Goal: Task Accomplishment & Management: Complete application form

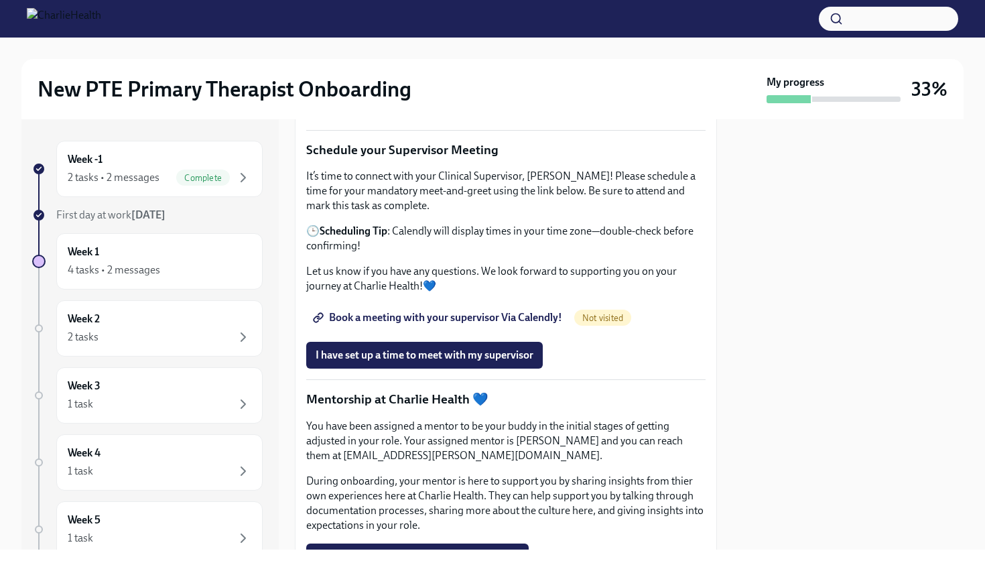
scroll to position [2195, 0]
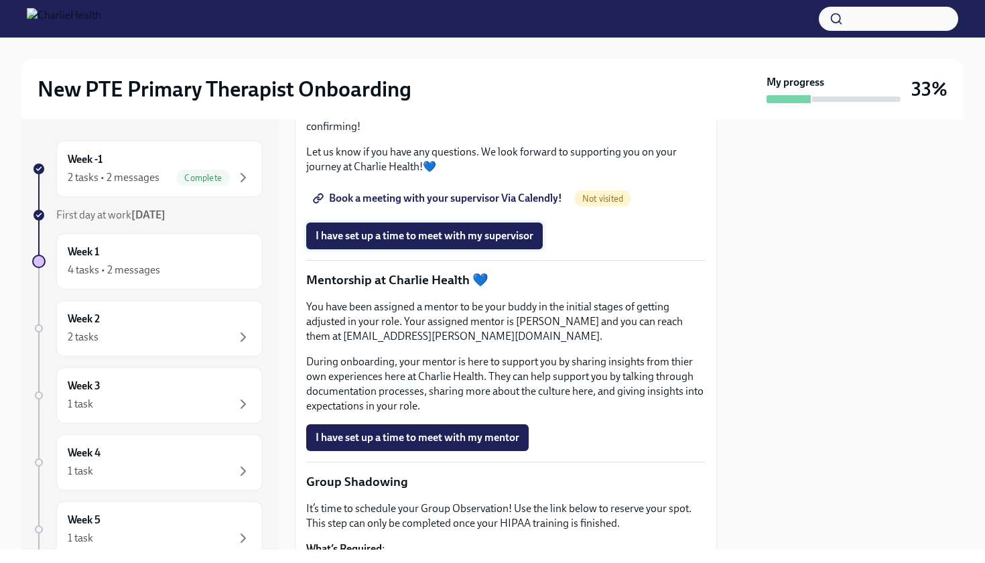
click at [406, 249] on button "I have set up a time to meet with my supervisor" at bounding box center [424, 235] width 236 height 27
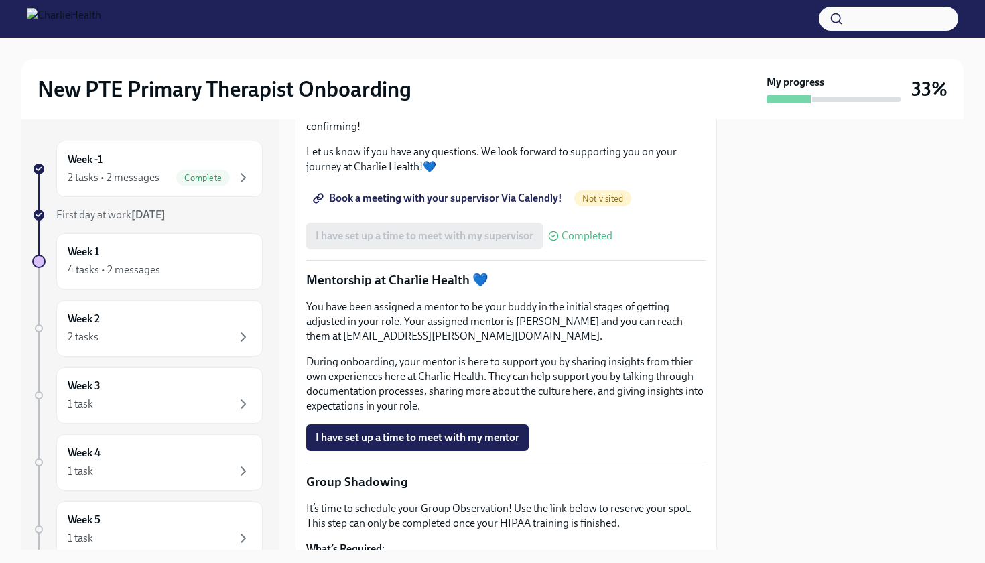
click at [424, 249] on div "I have set up a time to meet with my supervisor Completed" at bounding box center [459, 235] width 306 height 27
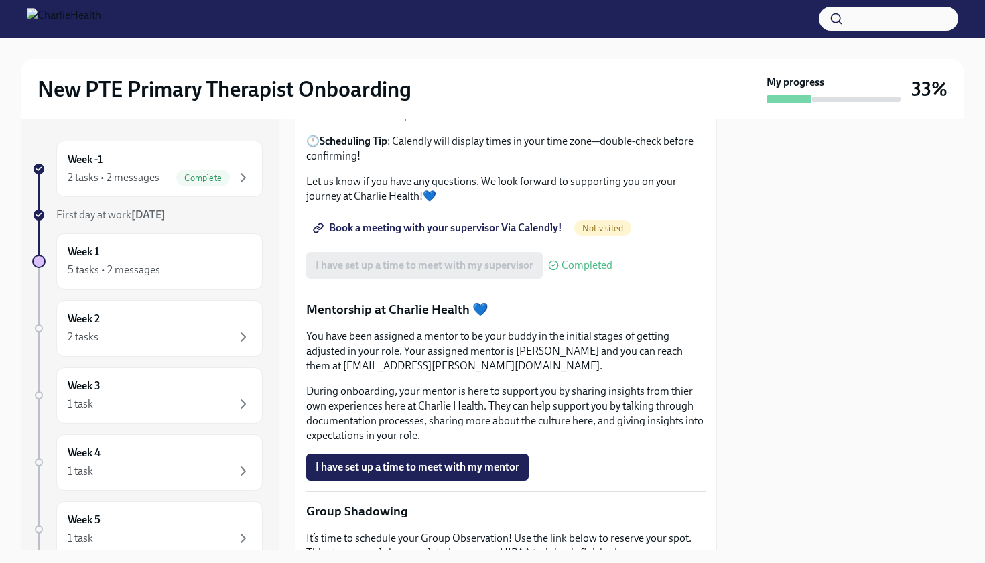
click at [408, 234] on span "Book a meeting with your supervisor Via Calendly!" at bounding box center [439, 227] width 247 height 13
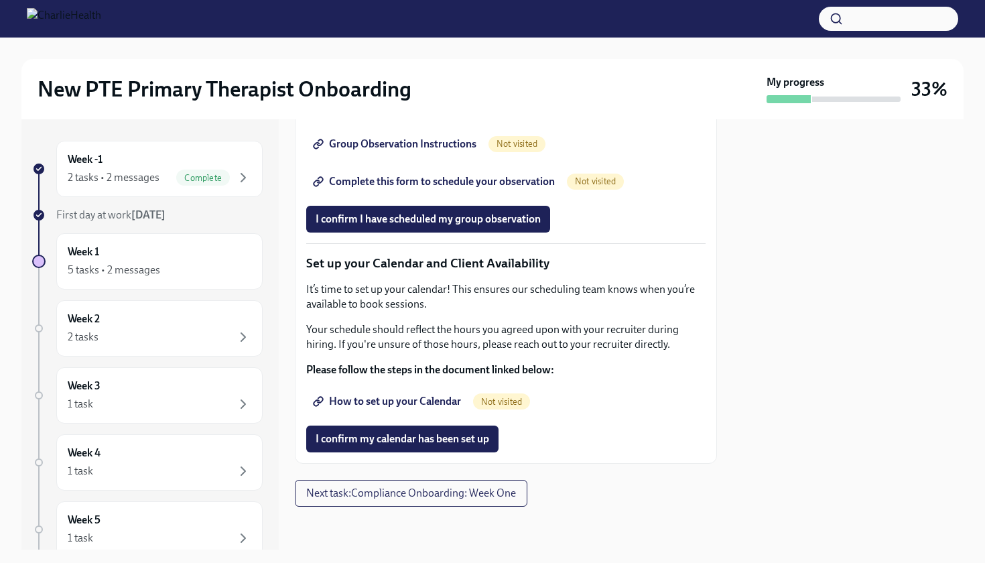
scroll to position [3120, 0]
click at [379, 404] on span "How to set up your Calendar" at bounding box center [388, 401] width 145 height 13
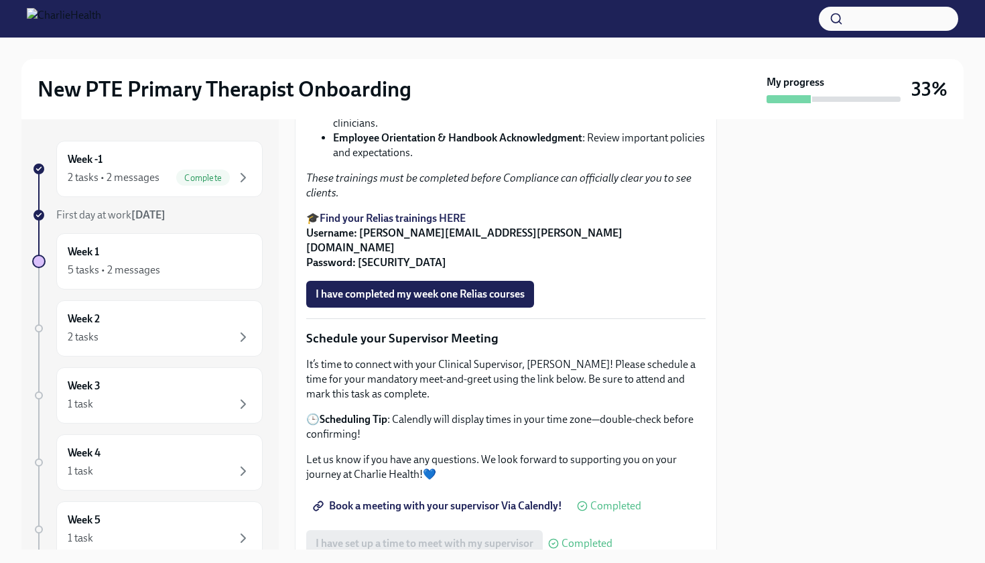
scroll to position [1935, 0]
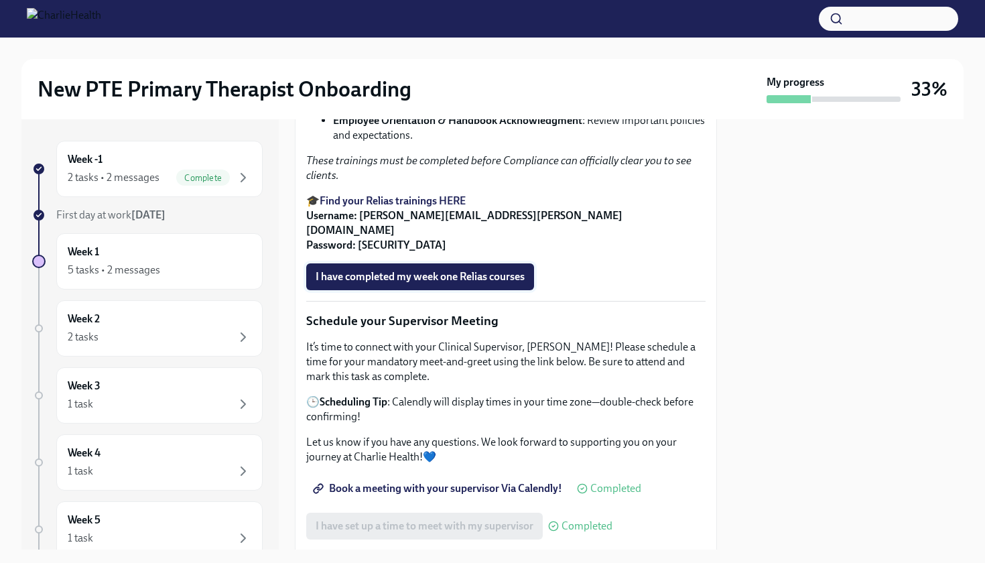
click at [419, 283] on span "I have completed my week one Relias courses" at bounding box center [420, 276] width 209 height 13
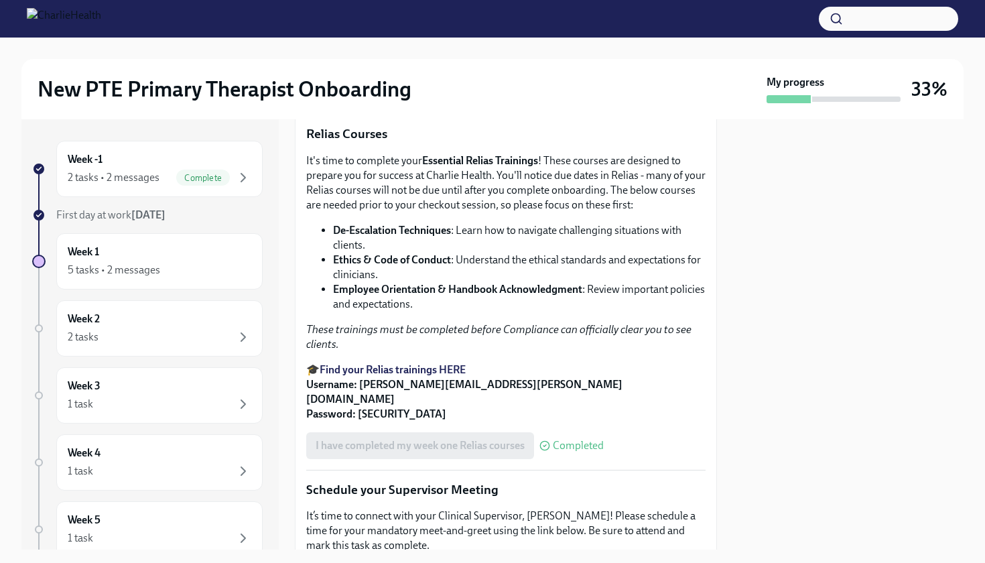
scroll to position [1753, 0]
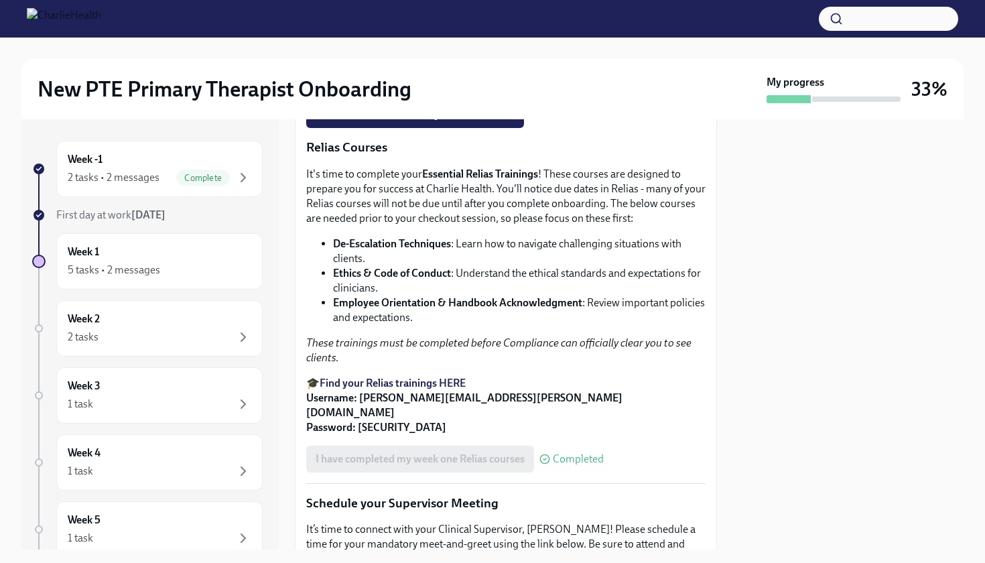
click at [394, 49] on strong "Access Your Docebo Training Here!" at bounding box center [400, 42] width 161 height 13
click at [154, 267] on div "5 tasks • 2 messages" at bounding box center [114, 270] width 92 height 15
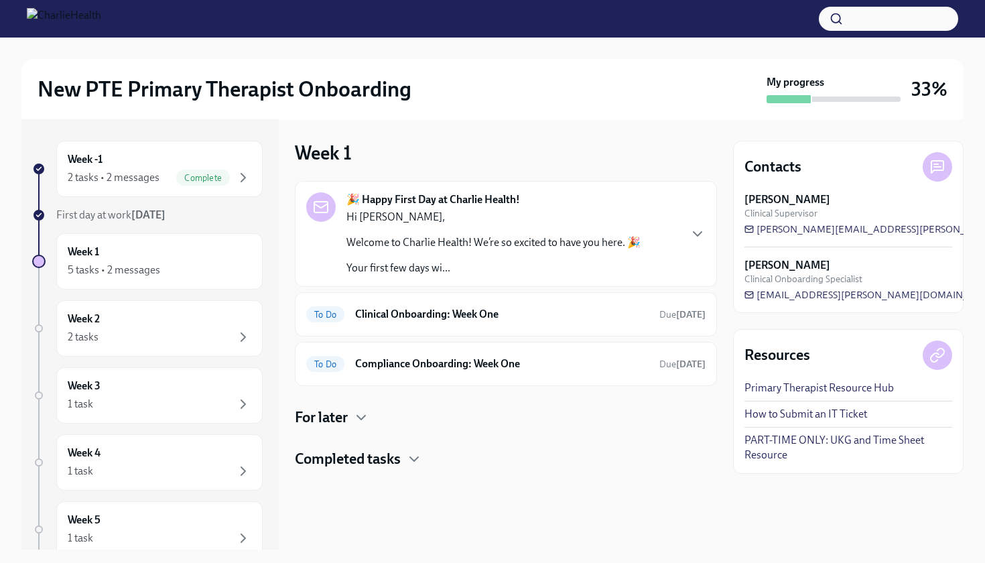
click at [448, 221] on p "Hi [PERSON_NAME]," at bounding box center [493, 217] width 294 height 15
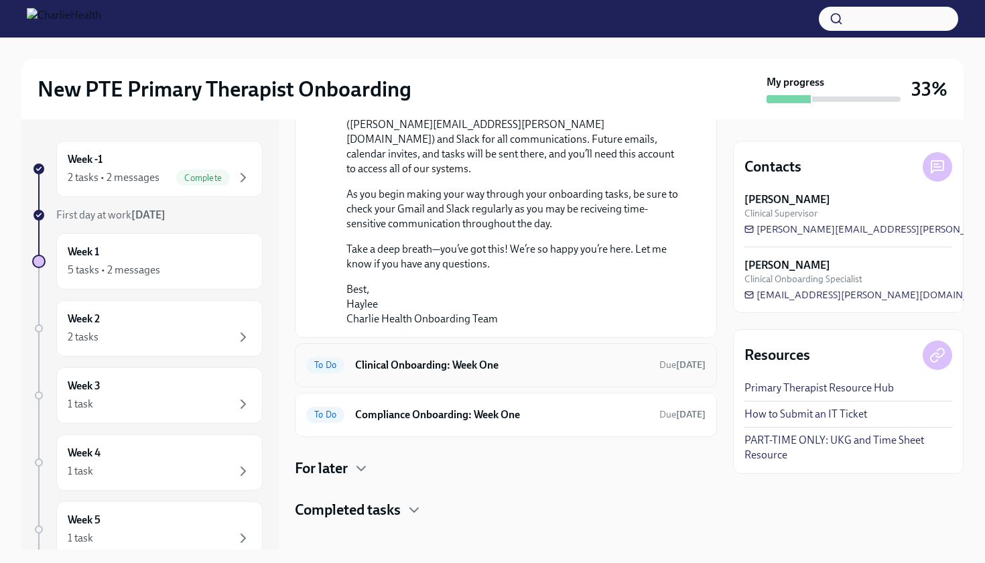
scroll to position [974, 0]
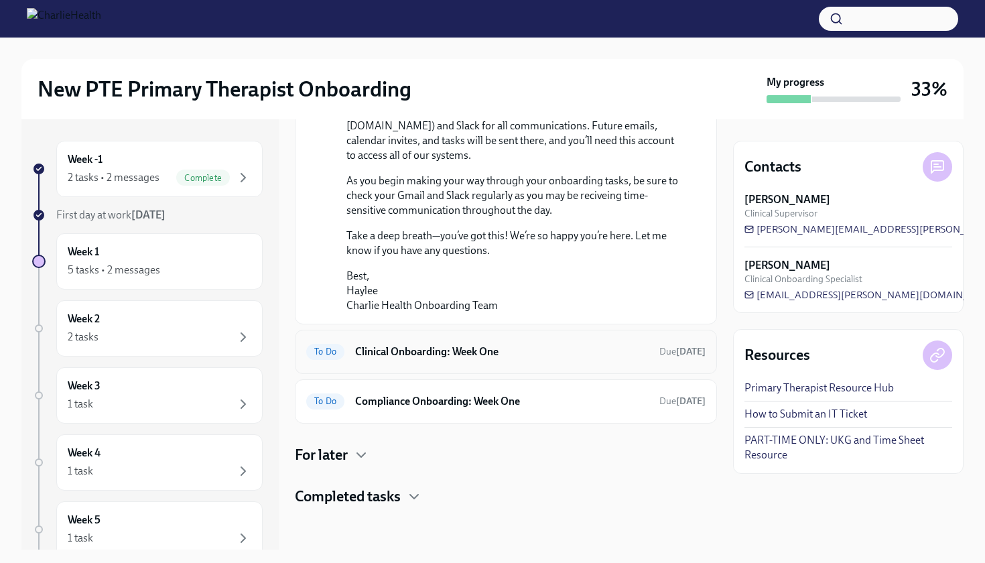
click at [397, 362] on div "To Do Clinical Onboarding: Week One Due in 4 days" at bounding box center [505, 351] width 399 height 21
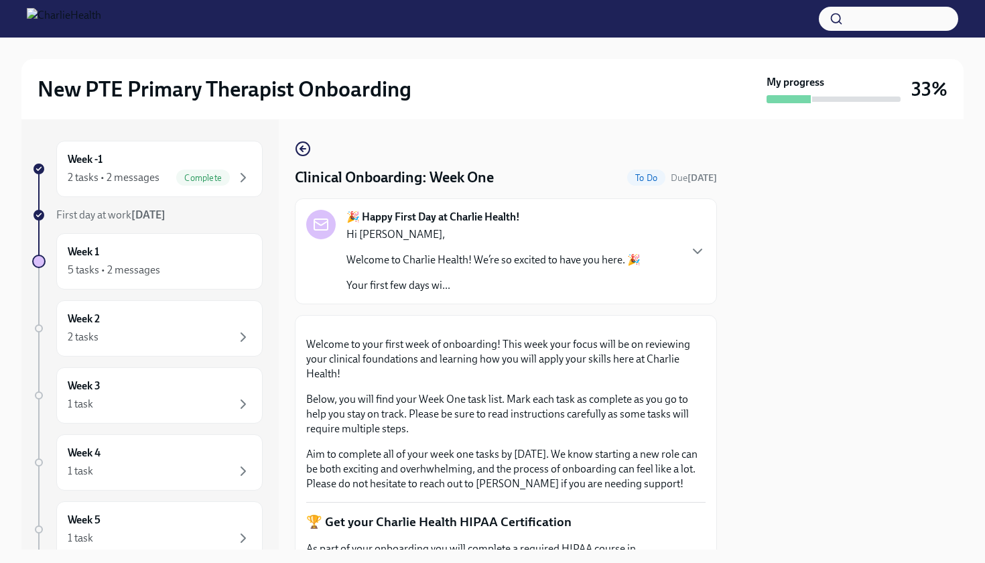
click at [406, 289] on p "Your first few days wi..." at bounding box center [493, 285] width 294 height 15
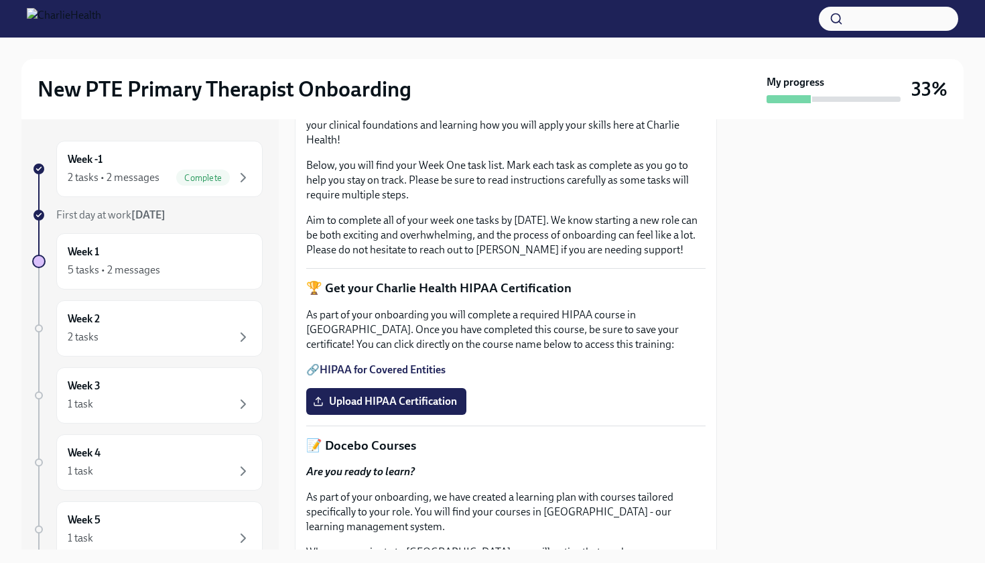
scroll to position [1443, 0]
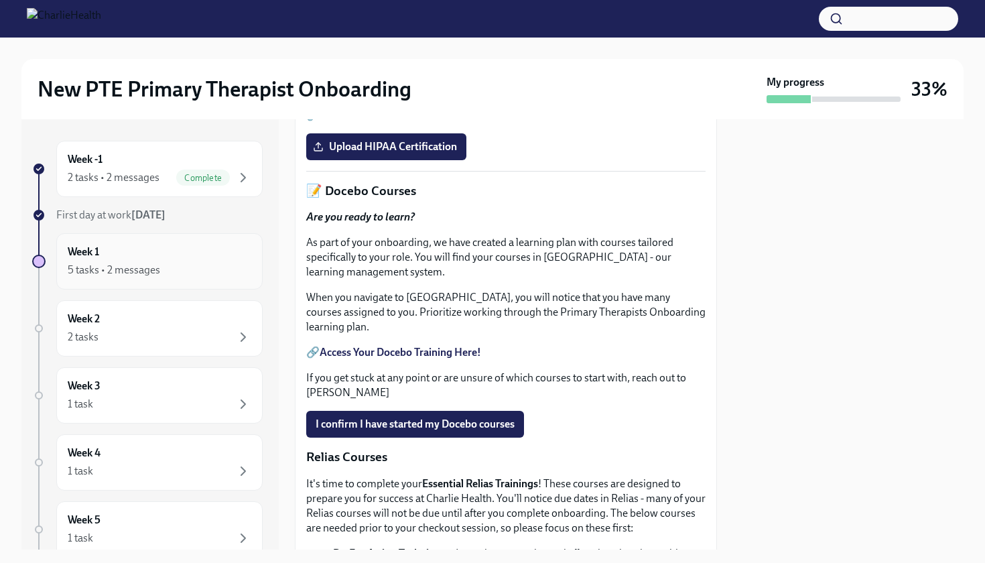
click at [171, 261] on div "Week 1 5 tasks • 2 messages" at bounding box center [160, 261] width 184 height 33
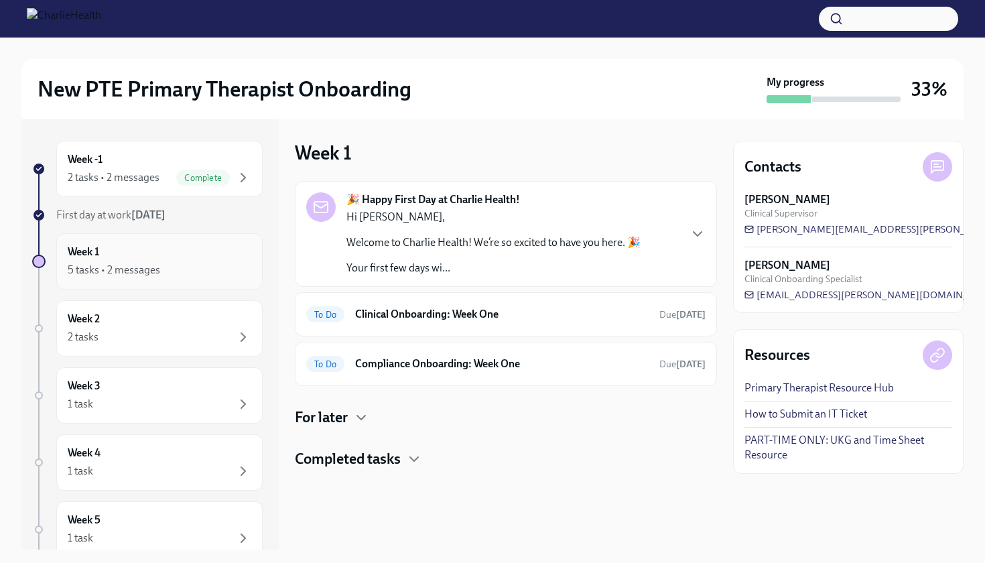
click at [149, 269] on div "5 tasks • 2 messages" at bounding box center [114, 270] width 92 height 15
click at [418, 456] on icon "button" at bounding box center [414, 459] width 16 height 16
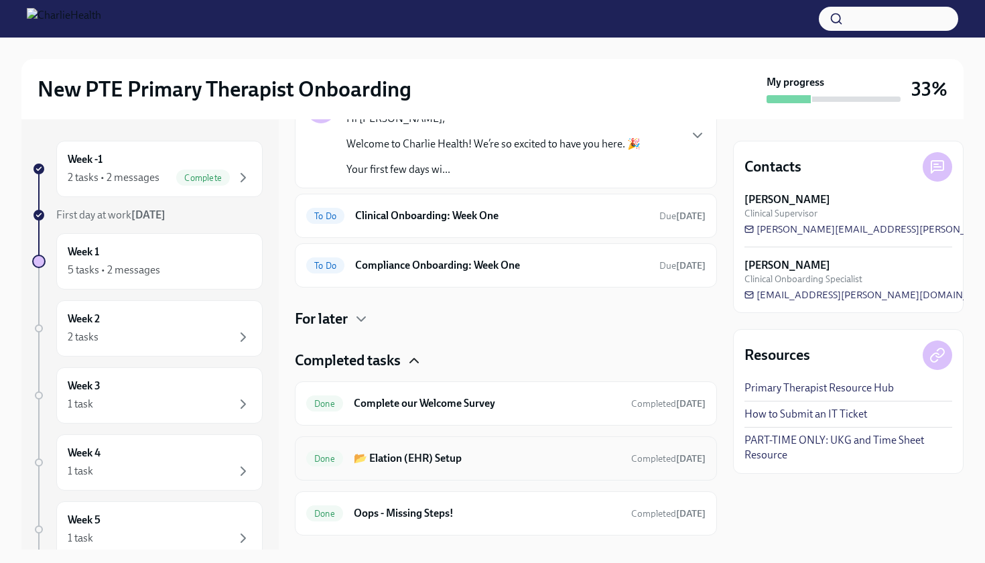
scroll to position [124, 0]
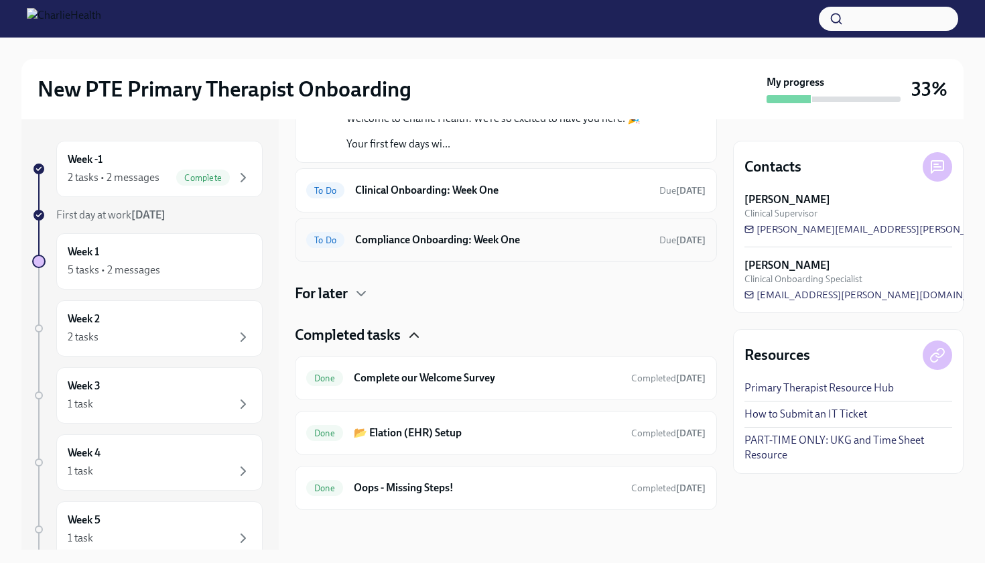
click at [356, 249] on div "To Do Compliance Onboarding: Week One Due in 4 days" at bounding box center [505, 239] width 399 height 21
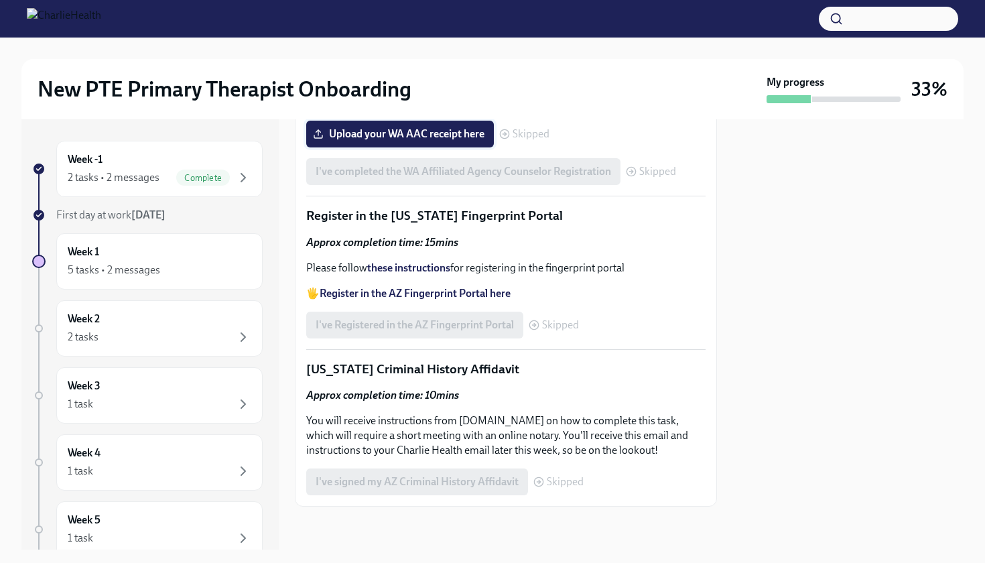
scroll to position [1899, 0]
click at [176, 262] on div "5 tasks • 2 messages" at bounding box center [160, 270] width 184 height 16
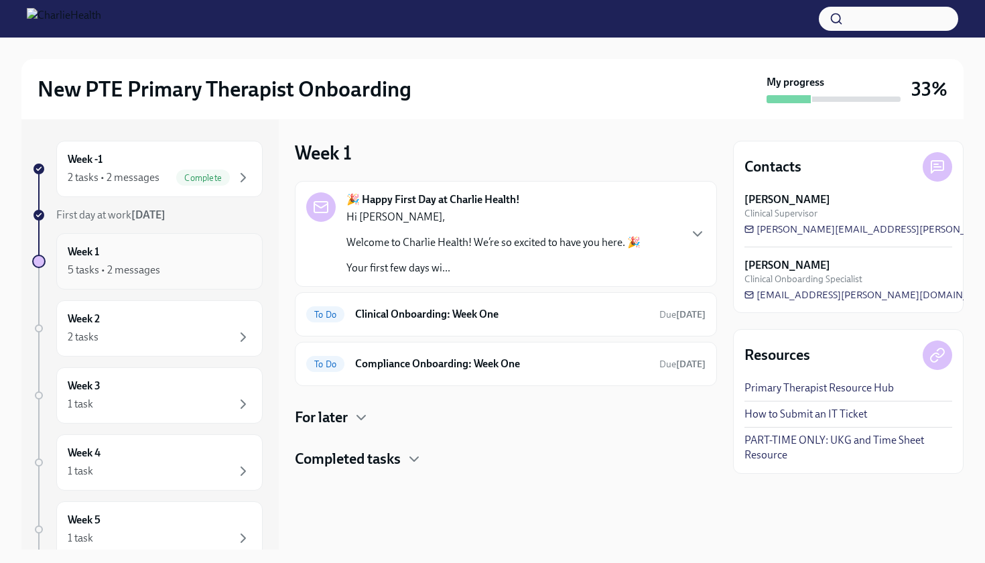
click at [172, 263] on div "5 tasks • 2 messages" at bounding box center [160, 270] width 184 height 16
click at [397, 318] on h6 "Clinical Onboarding: Week One" at bounding box center [501, 314] width 293 height 15
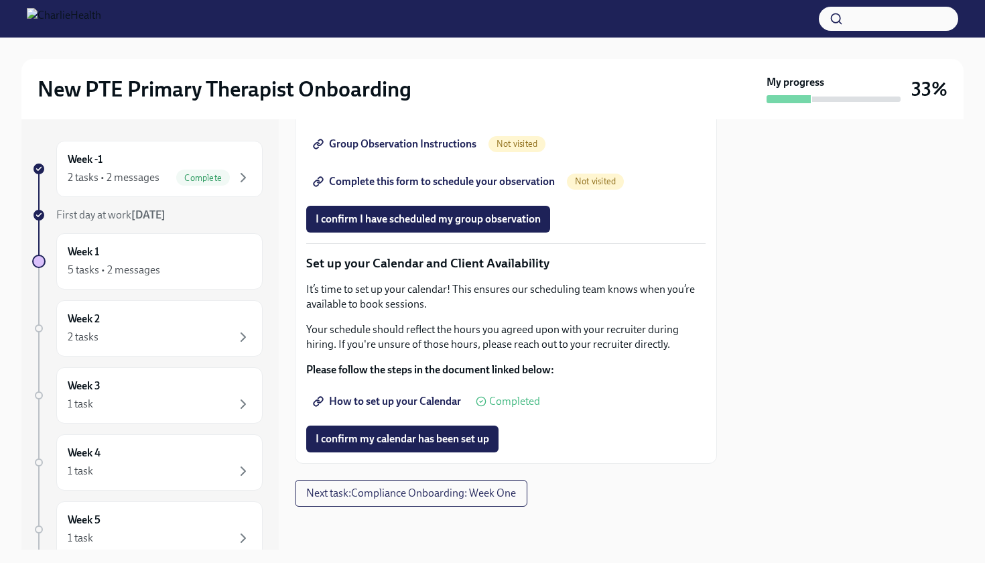
scroll to position [2073, 0]
click at [191, 267] on div "5 tasks • 2 messages" at bounding box center [160, 270] width 184 height 16
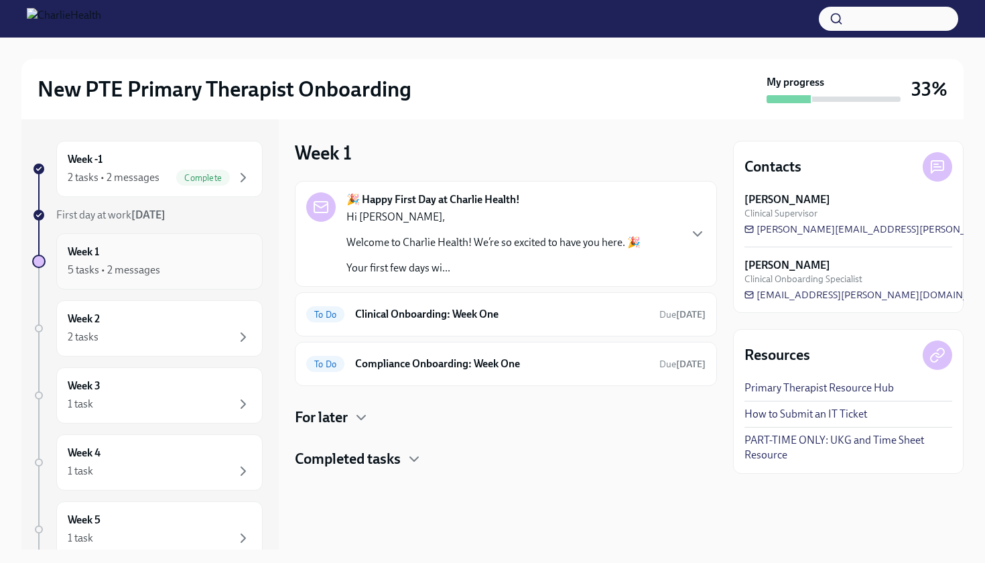
click at [167, 265] on div "5 tasks • 2 messages" at bounding box center [160, 270] width 184 height 16
click at [125, 271] on div "5 tasks • 2 messages" at bounding box center [114, 270] width 92 height 15
click at [695, 229] on icon "button" at bounding box center [697, 234] width 16 height 16
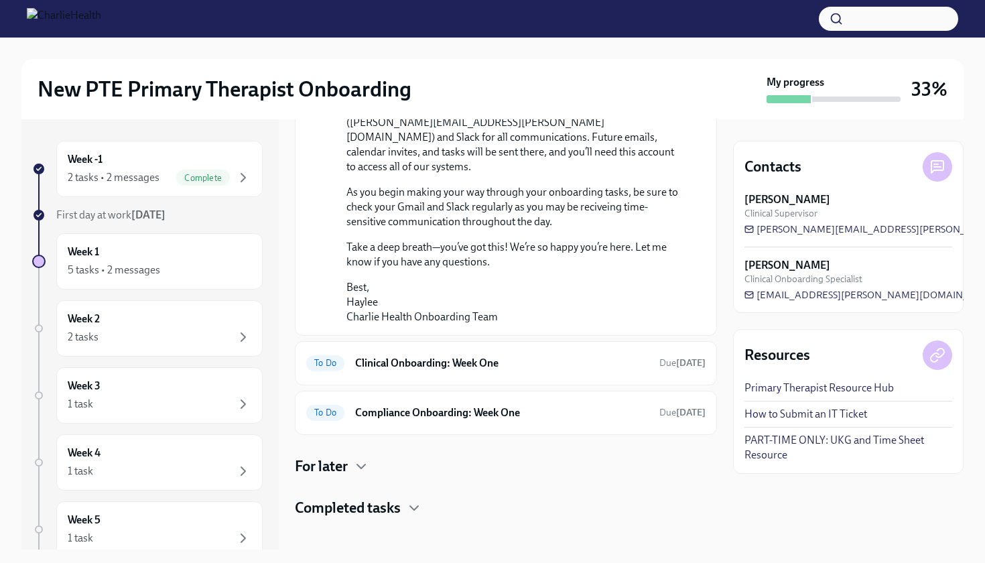
scroll to position [1010, 0]
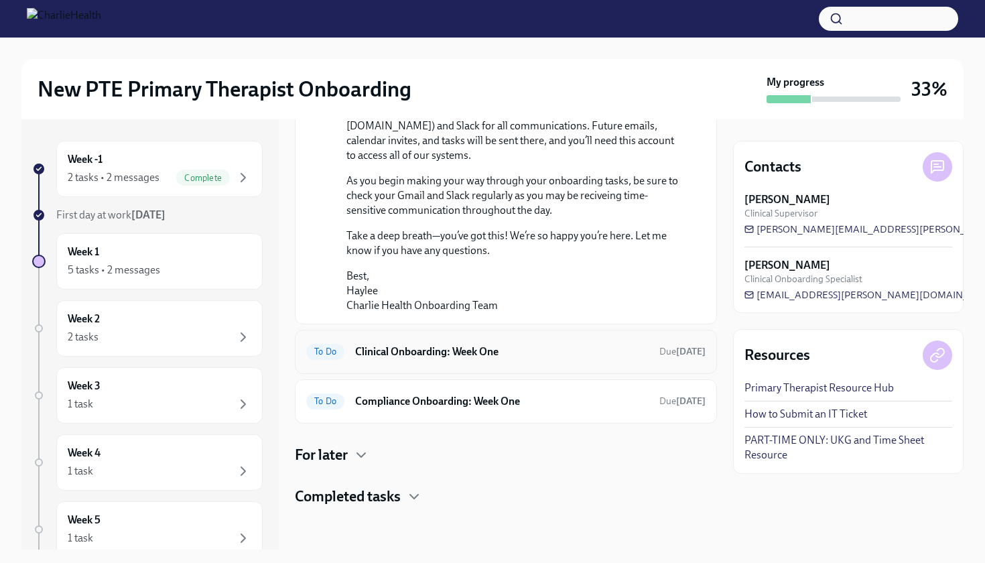
click at [545, 360] on div "To Do Clinical Onboarding: Week One Due in 4 days" at bounding box center [505, 351] width 399 height 21
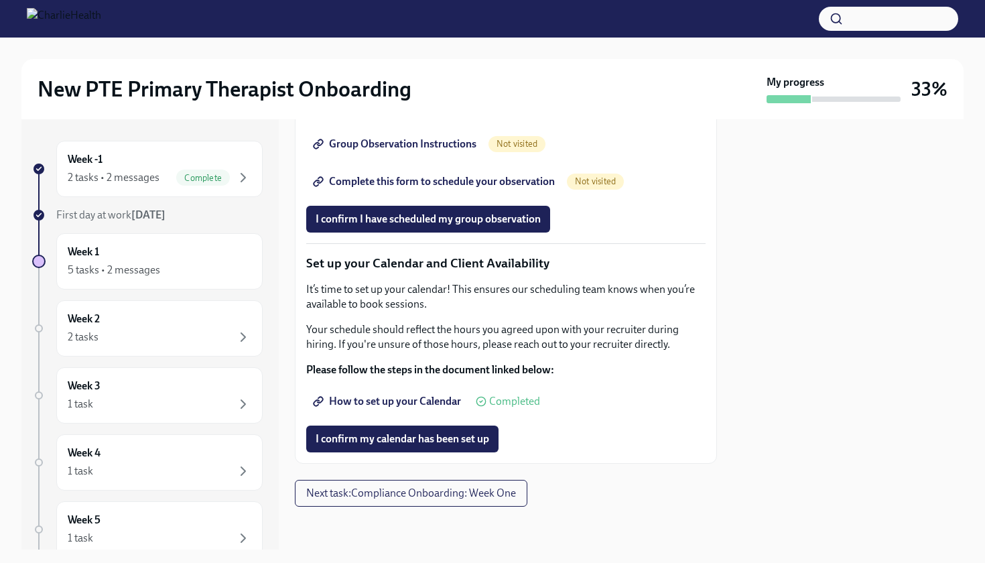
scroll to position [2073, 0]
click at [450, 496] on span "Next task : Compliance Onboarding: Week One" at bounding box center [411, 492] width 210 height 13
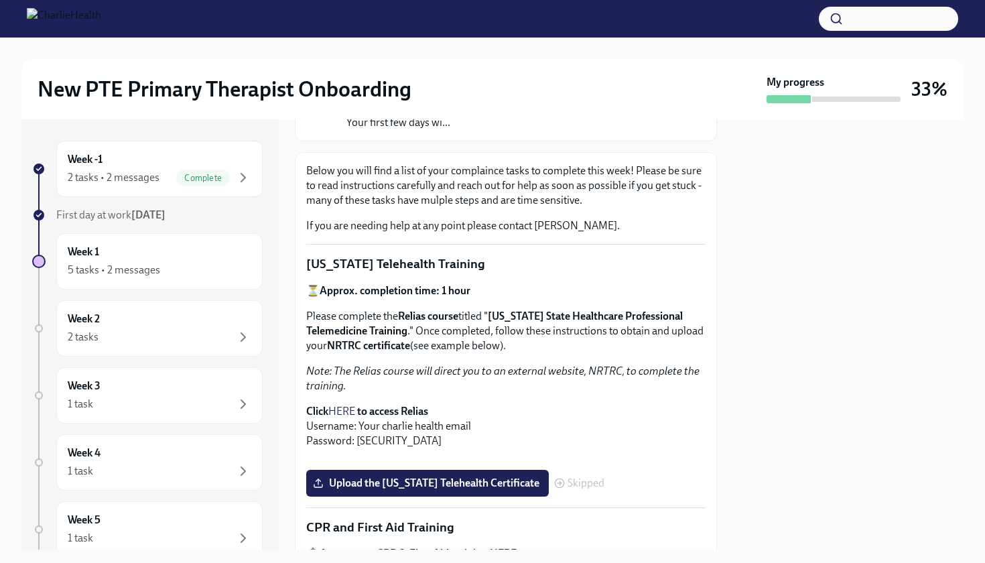
scroll to position [617, 0]
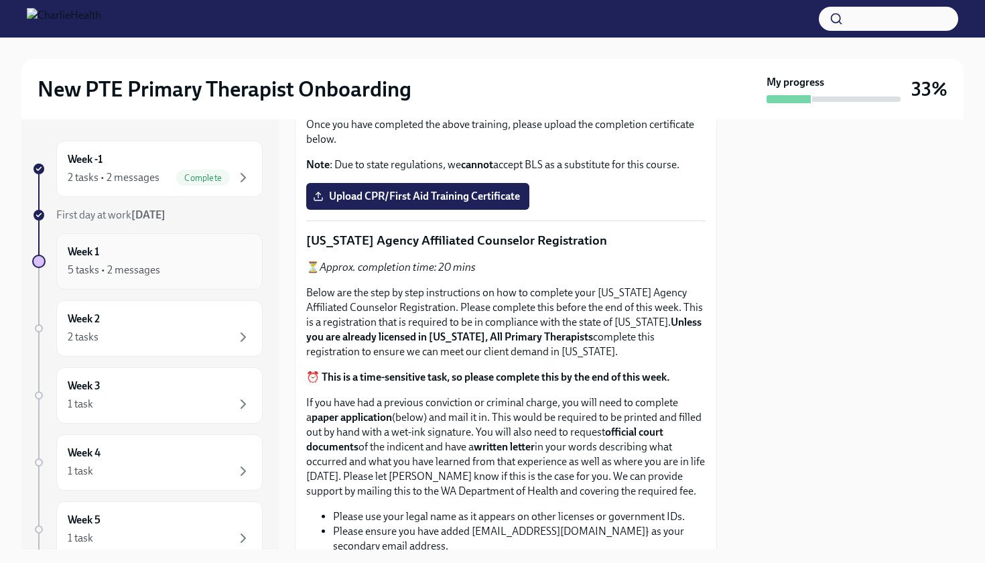
click at [128, 266] on div "5 tasks • 2 messages" at bounding box center [114, 270] width 92 height 15
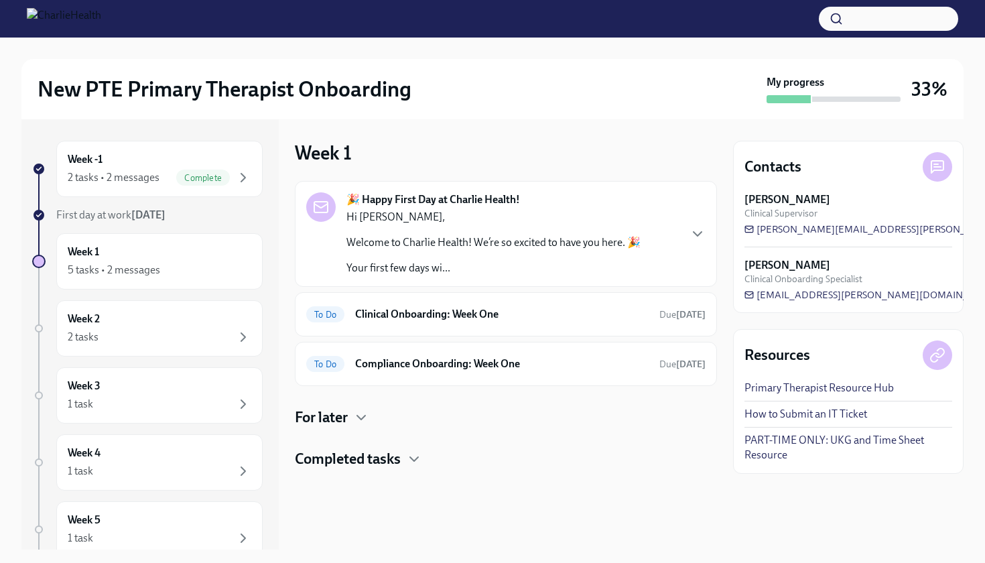
click at [345, 414] on h4 "For later" at bounding box center [321, 417] width 53 height 20
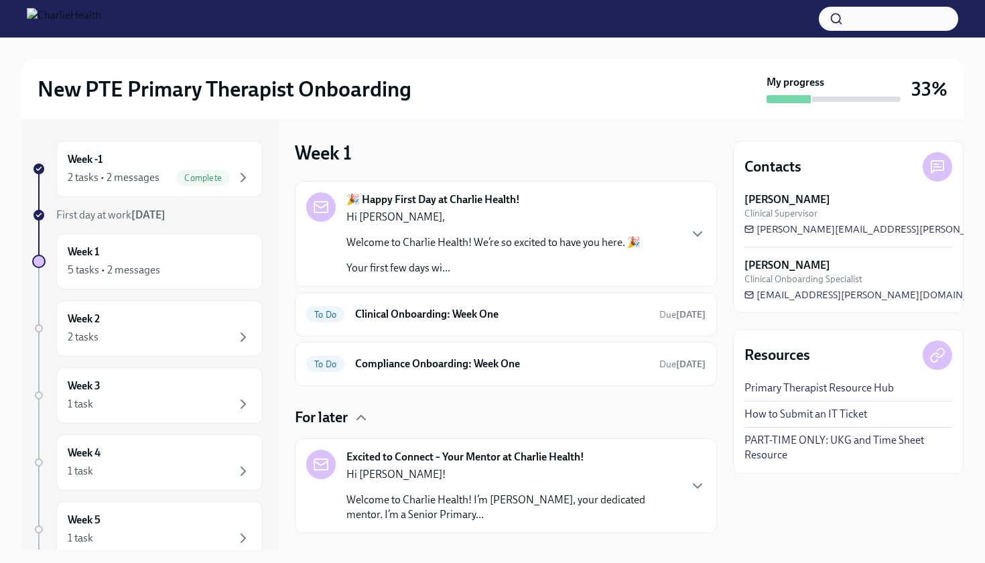
scroll to position [68, 0]
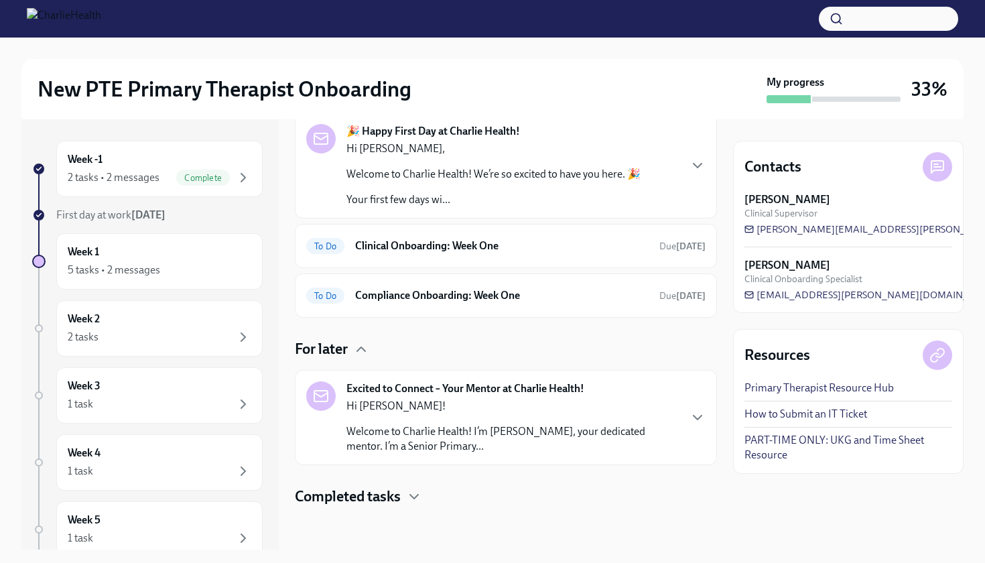
click at [448, 438] on p "Welcome to Charlie Health! I’m [PERSON_NAME], your dedicated mentor. I’m a Seni…" at bounding box center [512, 438] width 332 height 29
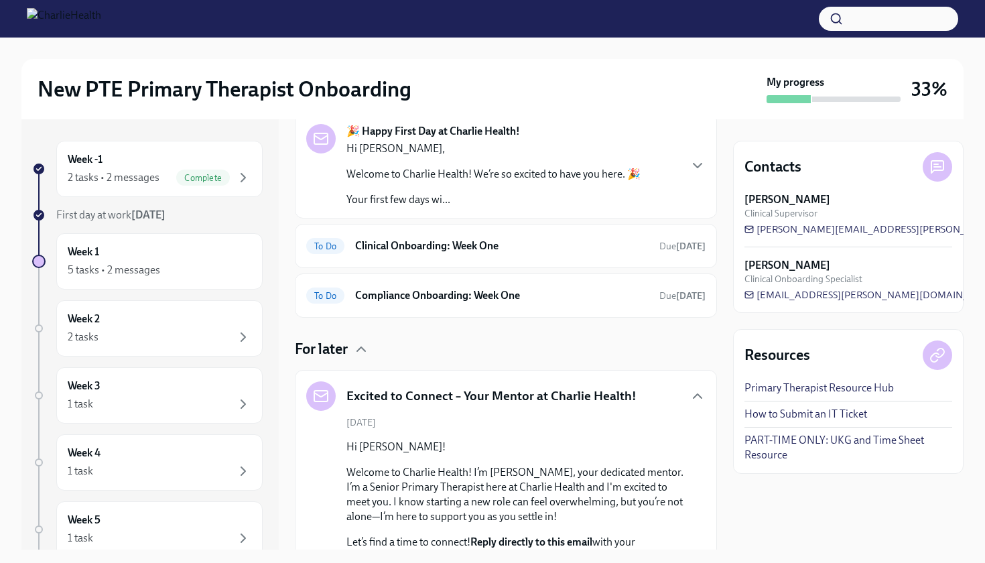
scroll to position [71, 0]
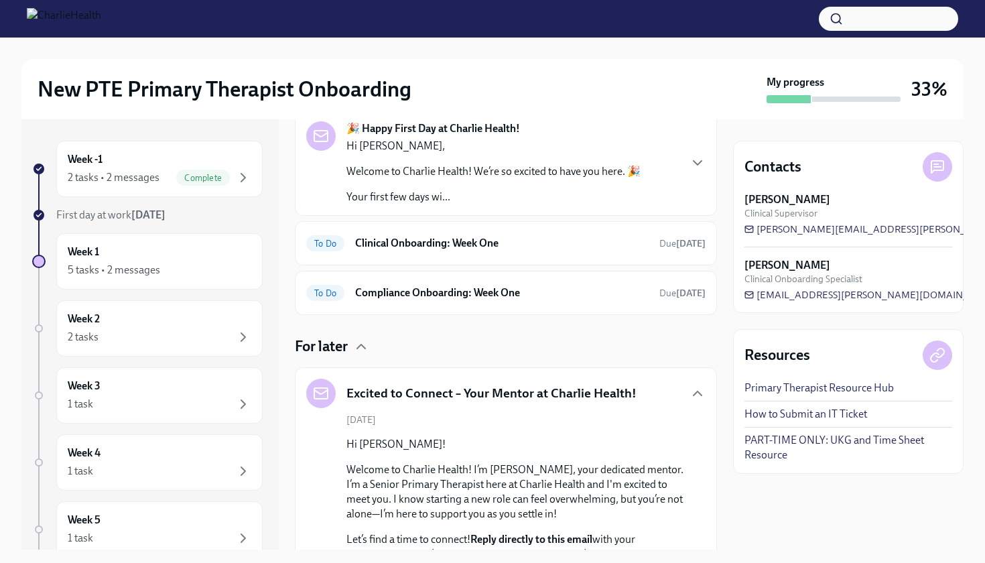
click at [376, 418] on span "[DATE]" at bounding box center [360, 419] width 29 height 13
click at [693, 393] on icon "button" at bounding box center [697, 393] width 8 height 4
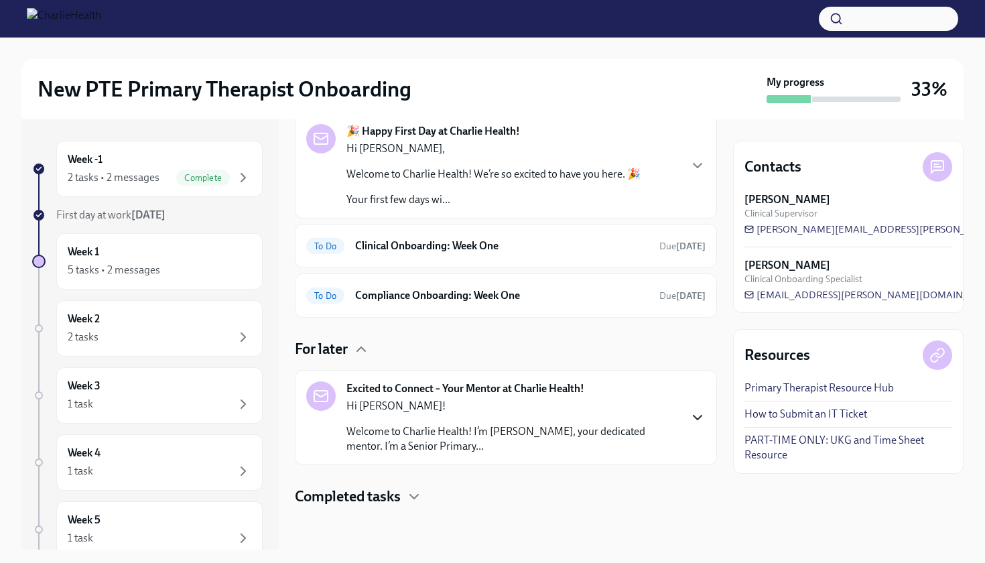
scroll to position [68, 0]
click at [651, 427] on p "Welcome to Charlie Health! I’m [PERSON_NAME], your dedicated mentor. I’m a Seni…" at bounding box center [512, 438] width 332 height 29
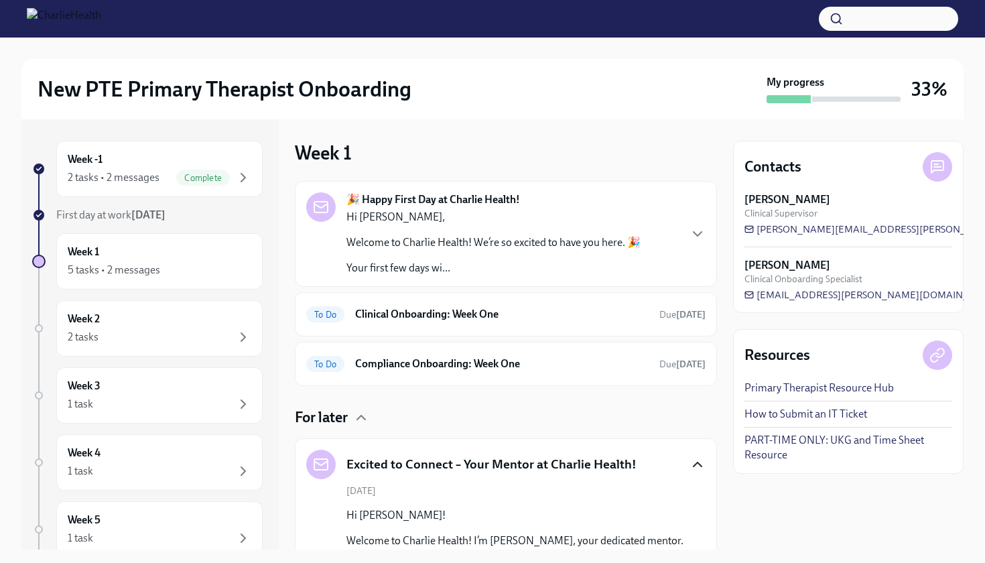
scroll to position [25, 0]
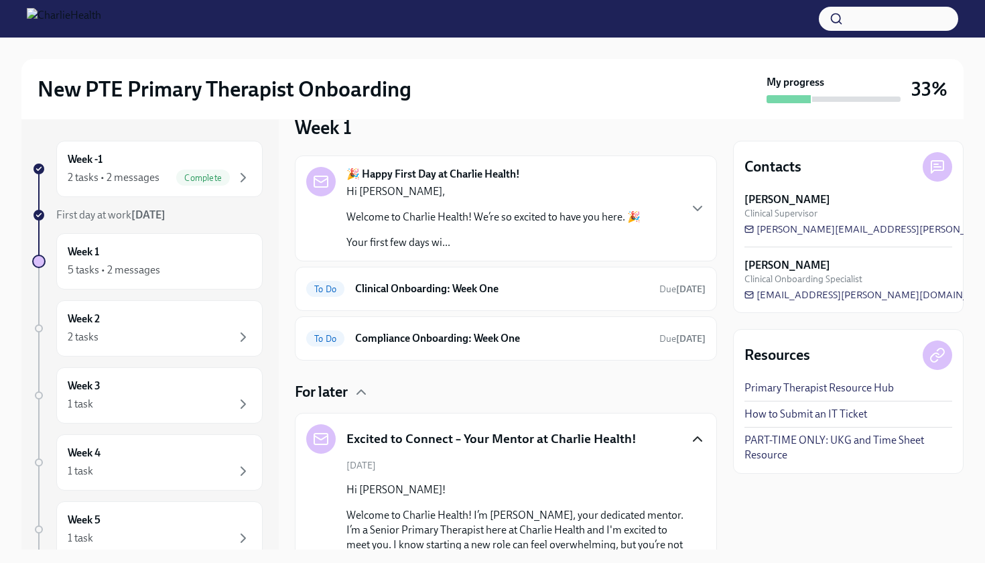
click at [689, 439] on icon "button" at bounding box center [697, 439] width 16 height 16
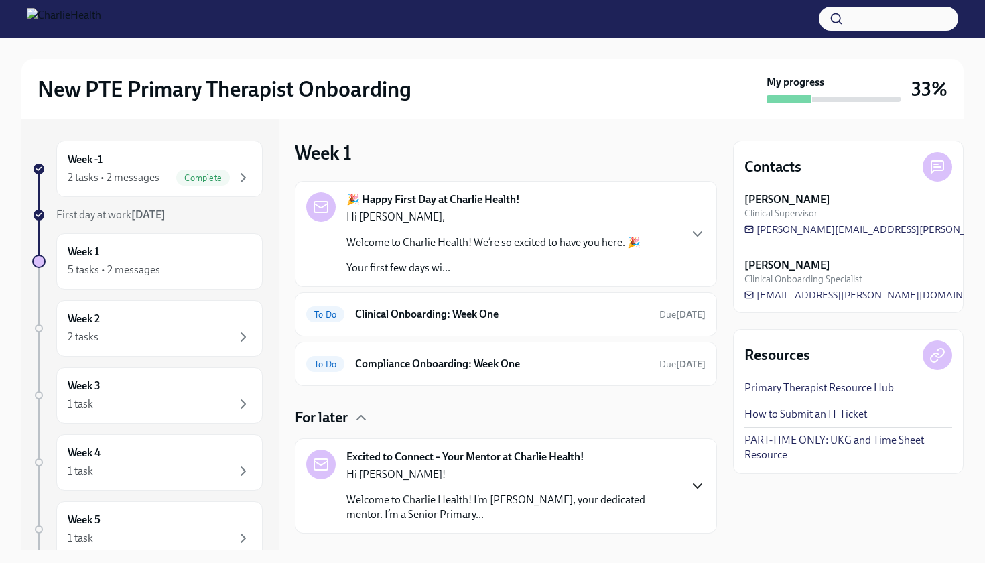
scroll to position [68, 0]
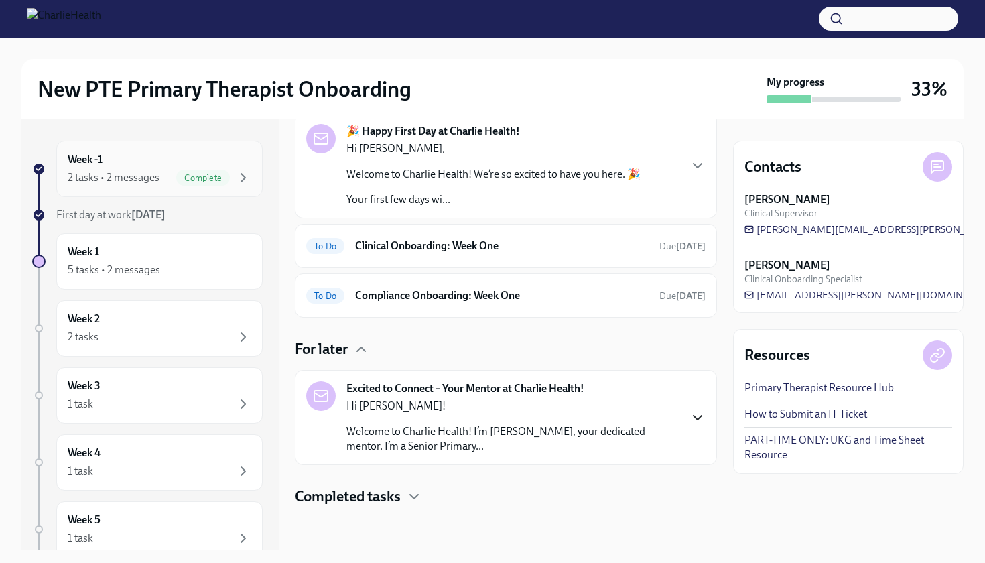
click at [131, 183] on div "2 tasks • 2 messages" at bounding box center [114, 177] width 92 height 15
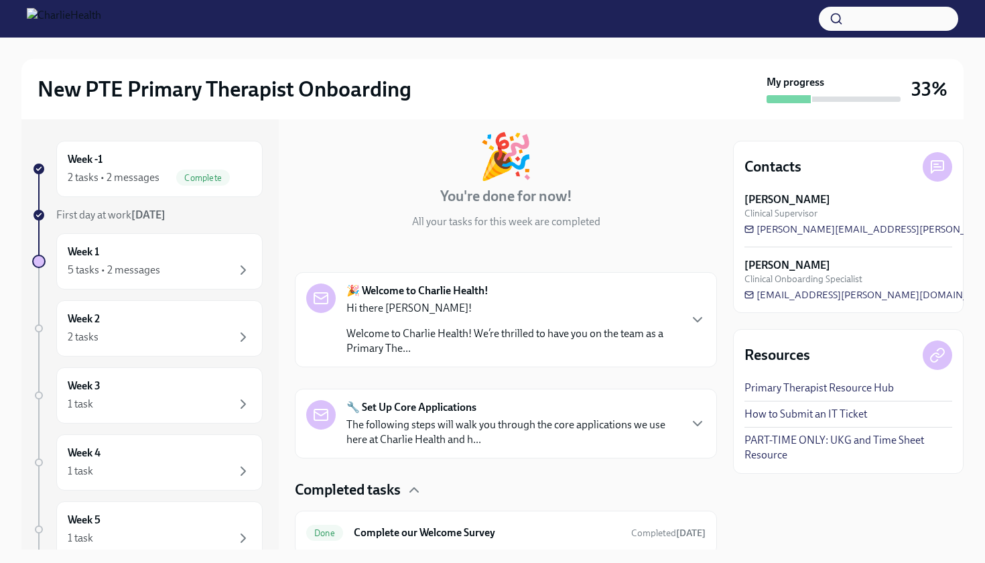
click at [503, 415] on div "🔧 Set Up Core Applications The following steps will walk you through the core a…" at bounding box center [512, 423] width 332 height 47
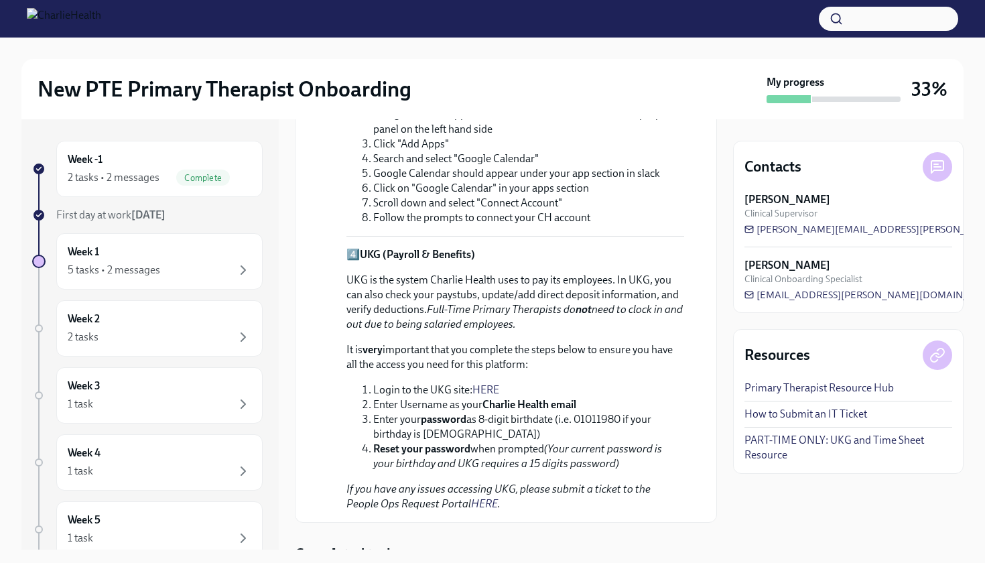
scroll to position [1096, 0]
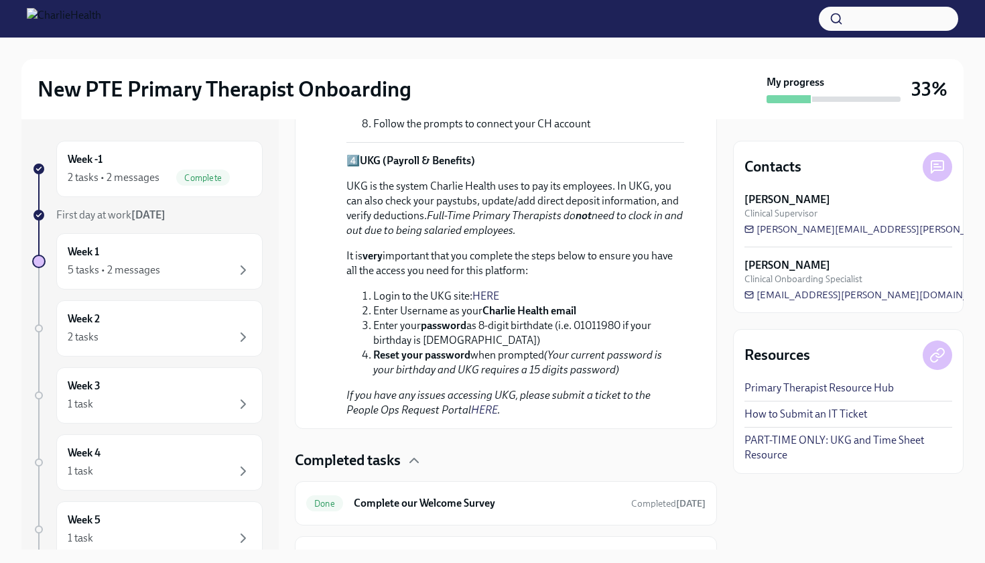
click at [489, 295] on link "HERE" at bounding box center [485, 295] width 27 height 13
click at [356, 1] on div at bounding box center [492, 19] width 985 height 38
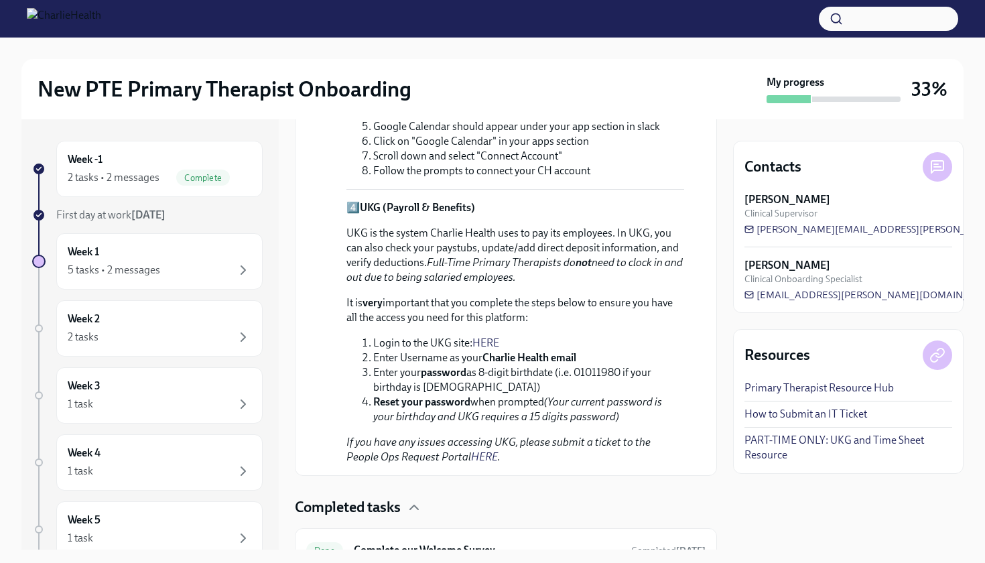
scroll to position [1164, 0]
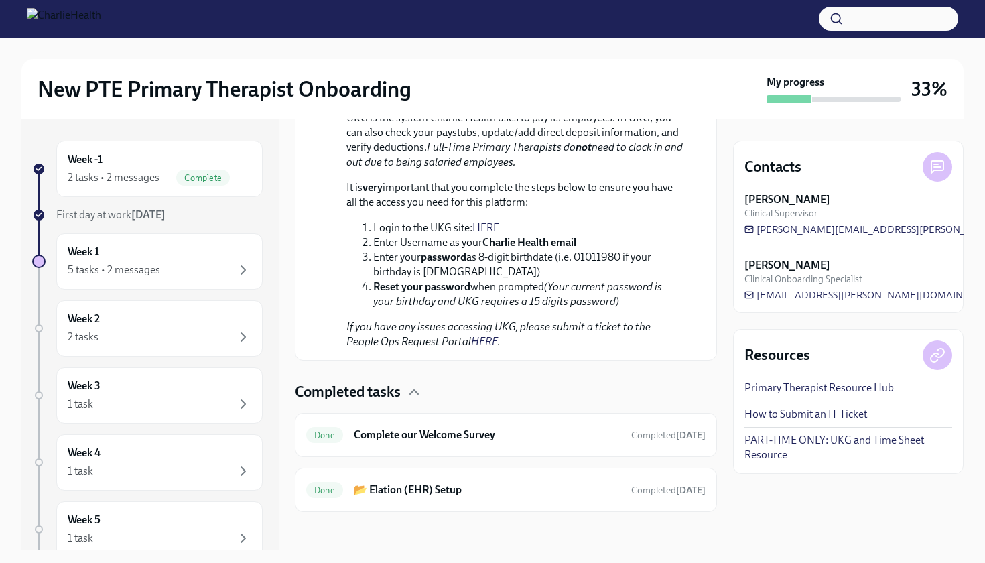
click at [816, 442] on link "PART-TIME ONLY: UKG and Time Sheet Resource" at bounding box center [848, 447] width 208 height 29
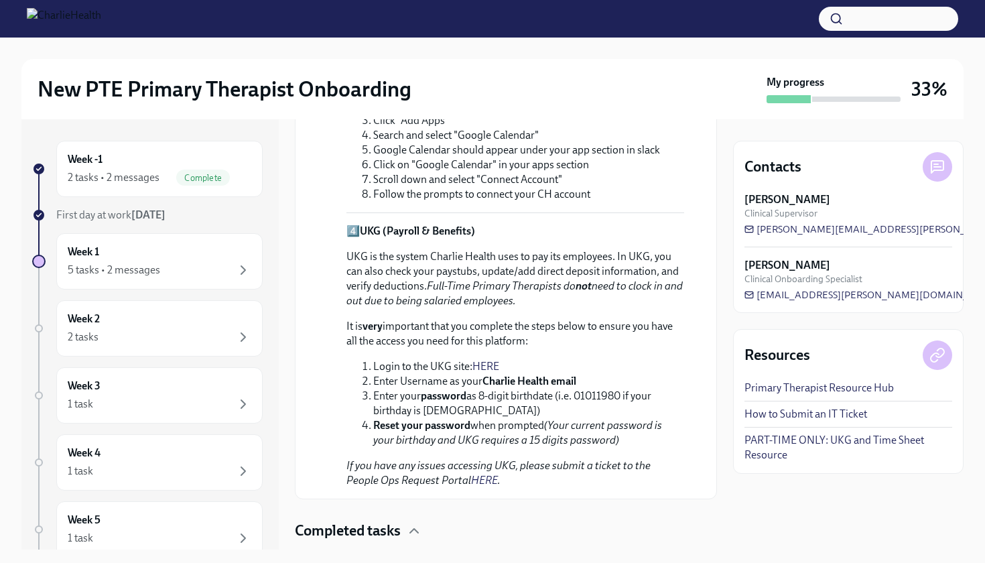
scroll to position [1170, 0]
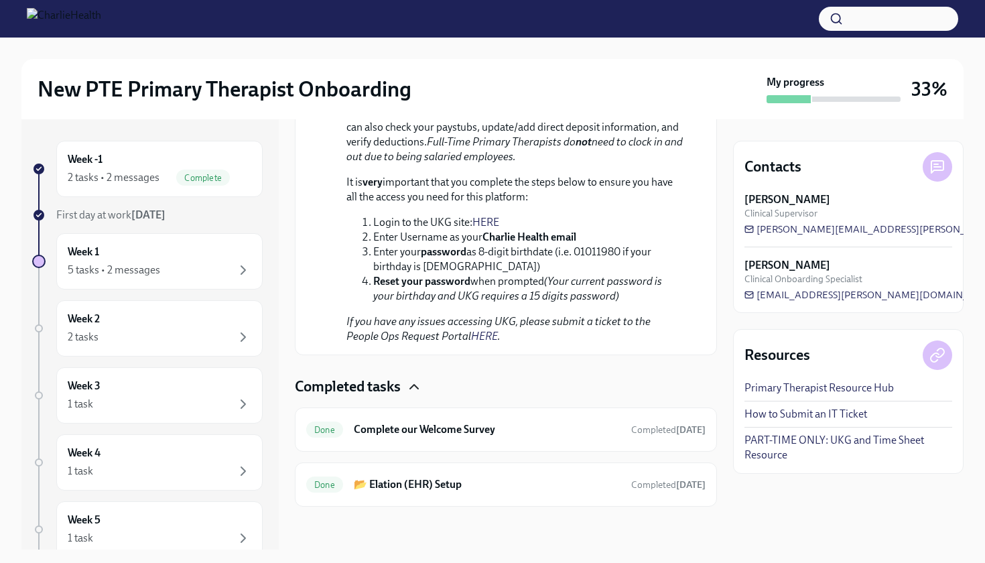
click at [412, 384] on icon "button" at bounding box center [414, 387] width 16 height 16
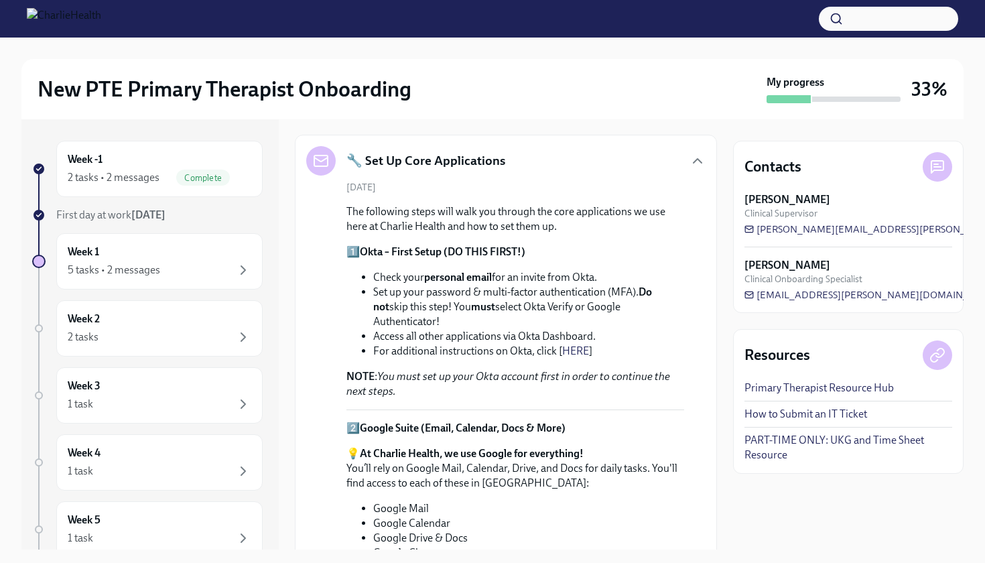
scroll to position [191, 0]
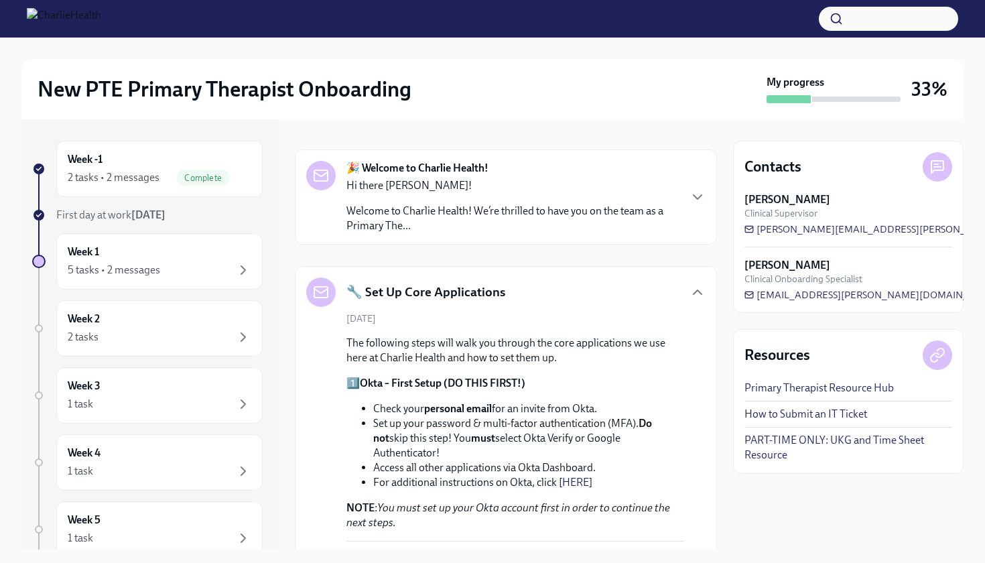
click at [689, 193] on icon "button" at bounding box center [697, 197] width 16 height 16
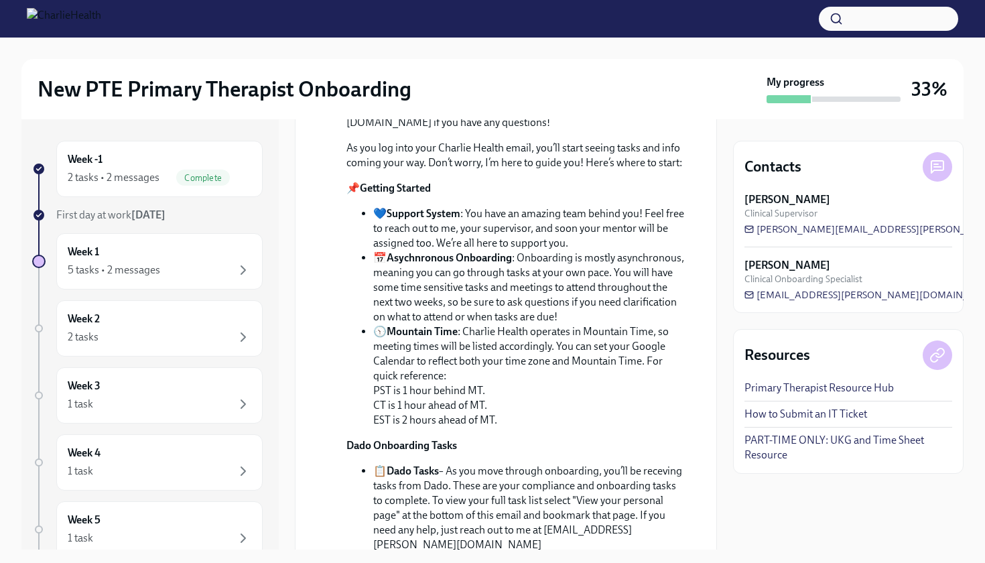
scroll to position [0, 0]
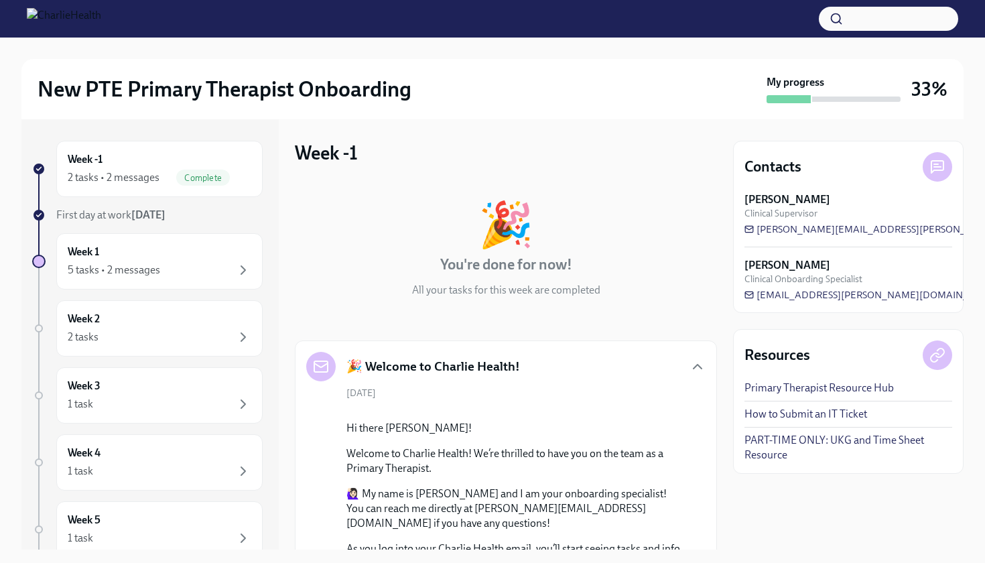
click at [689, 364] on icon "button" at bounding box center [697, 366] width 16 height 16
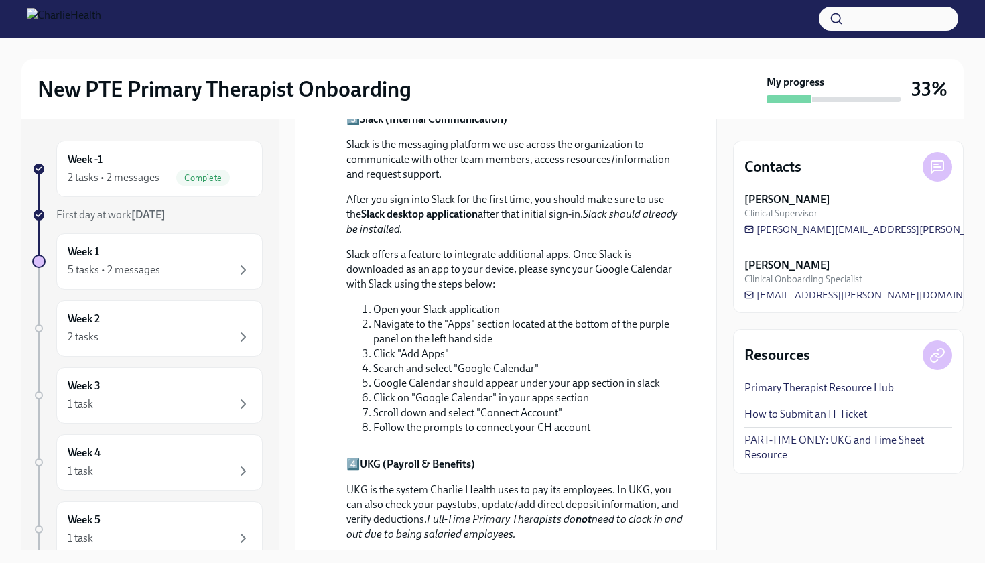
scroll to position [795, 0]
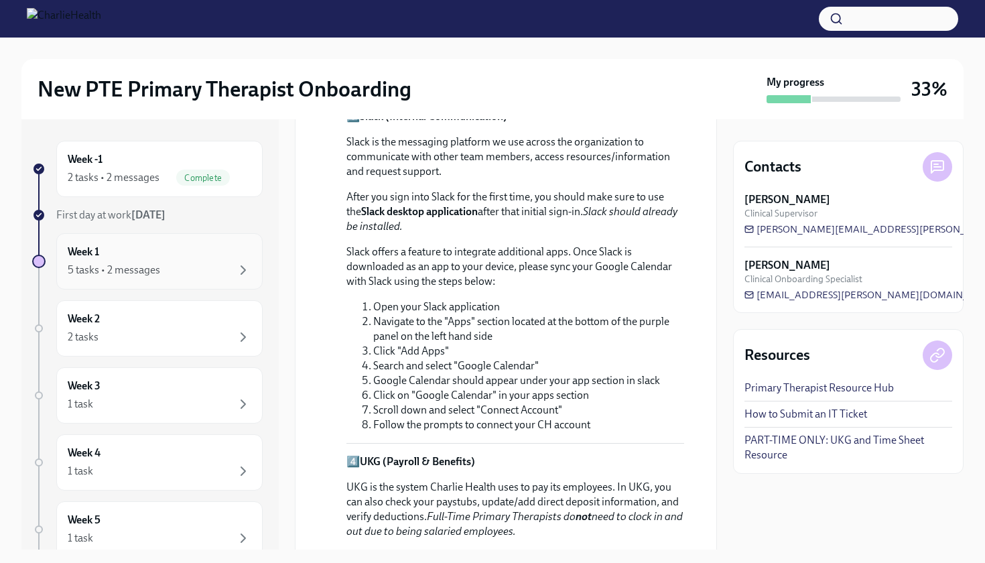
click at [190, 272] on div "5 tasks • 2 messages" at bounding box center [160, 270] width 184 height 16
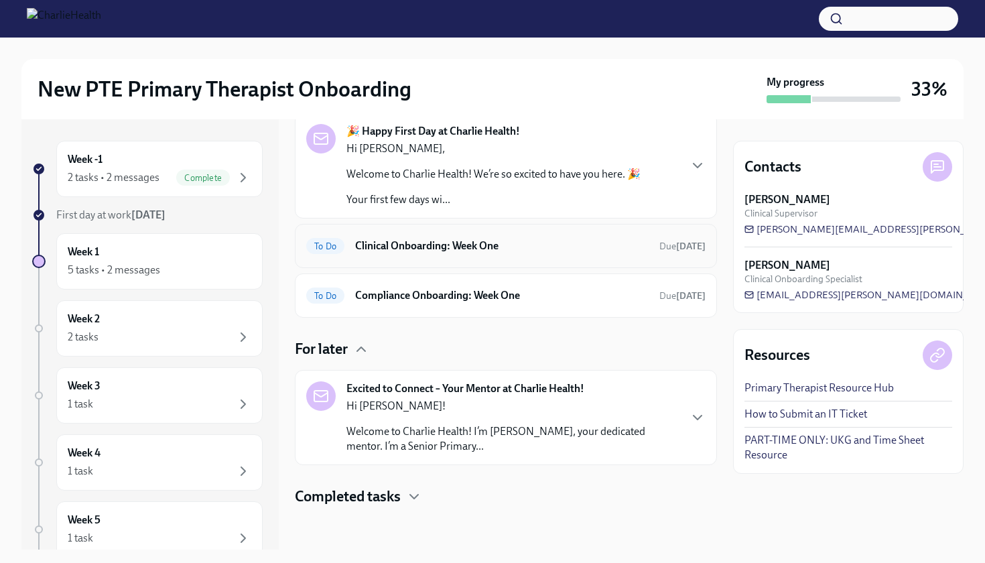
click at [358, 259] on div "To Do Clinical Onboarding: Week One Due in 4 days" at bounding box center [506, 246] width 422 height 44
click at [659, 245] on span "Due in 4 days" at bounding box center [682, 246] width 46 height 11
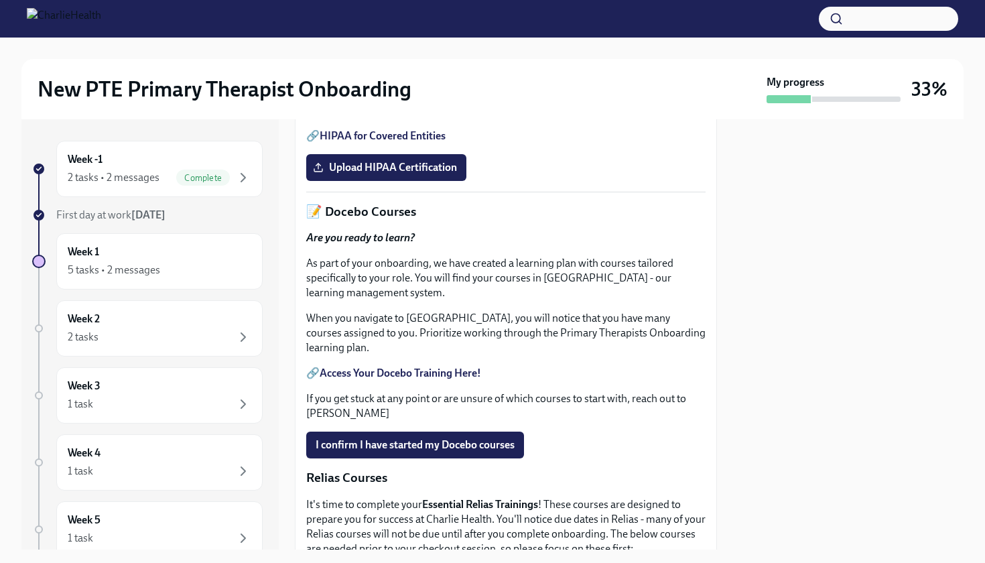
scroll to position [586, 0]
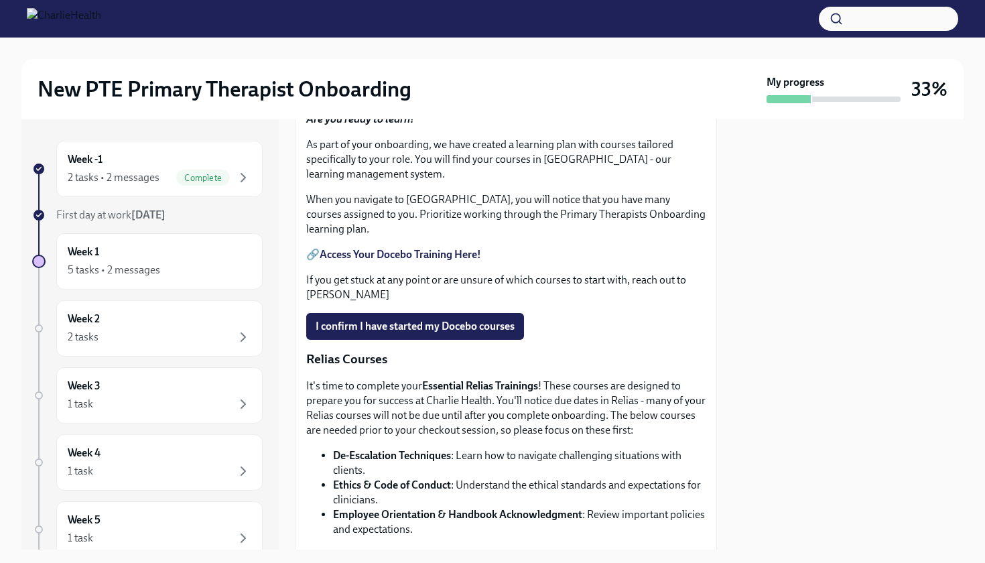
drag, startPoint x: 391, startPoint y: 385, endPoint x: 382, endPoint y: 358, distance: 28.2
click at [381, 23] on link "HIPAA for Covered Entities" at bounding box center [383, 17] width 126 height 13
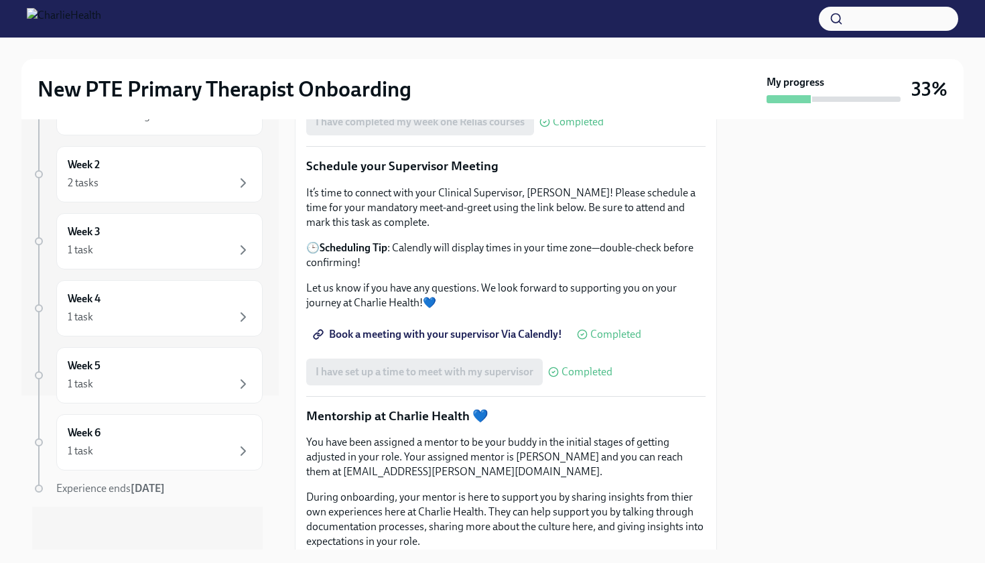
scroll to position [1111, 0]
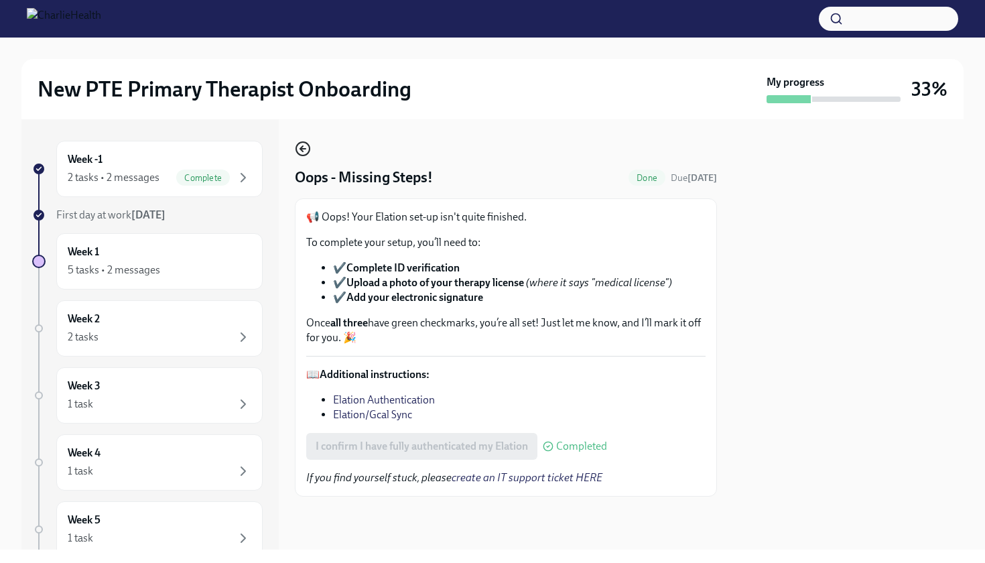
click at [308, 151] on icon "button" at bounding box center [303, 149] width 16 height 16
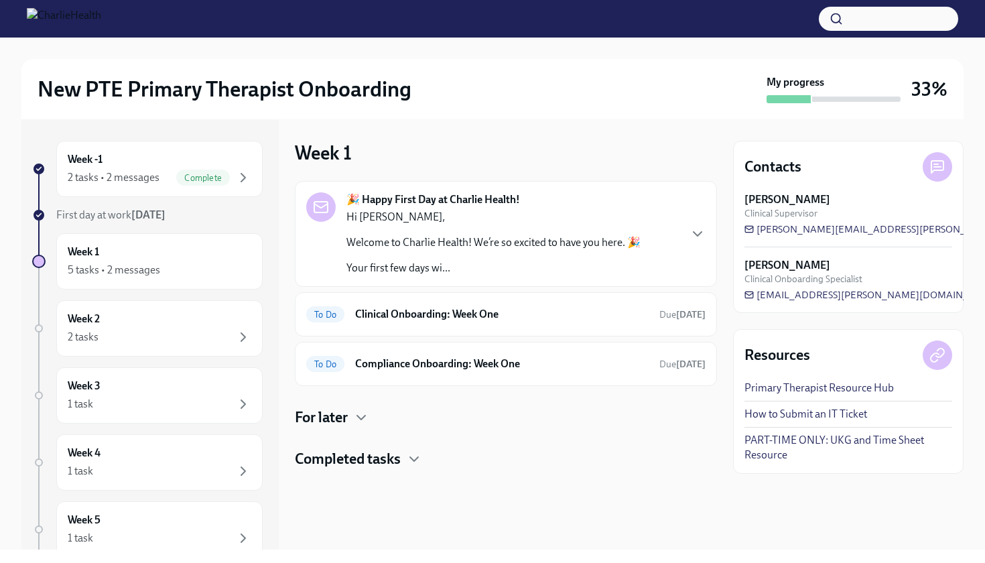
click at [426, 464] on div "Completed tasks" at bounding box center [506, 459] width 422 height 20
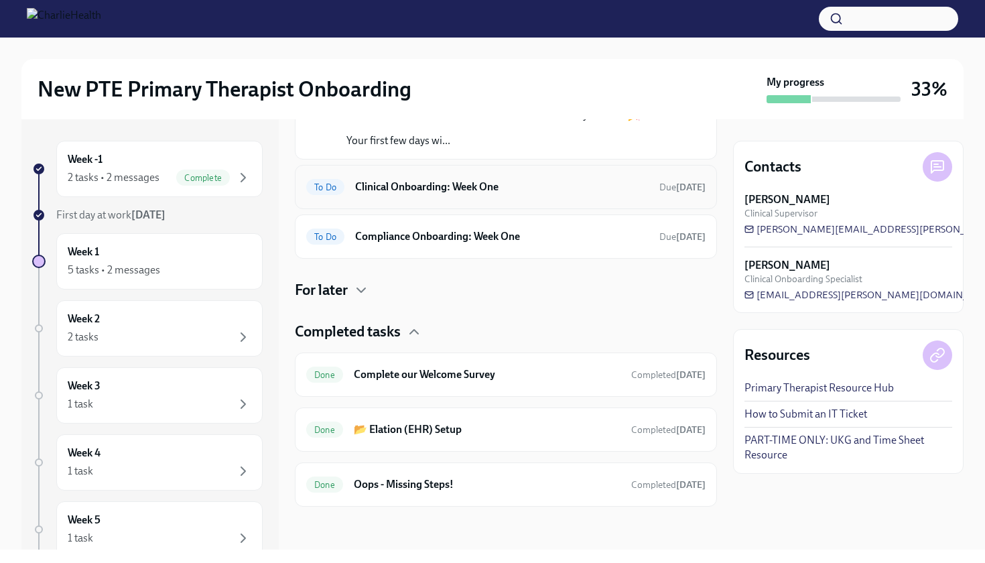
click at [422, 334] on icon "button" at bounding box center [414, 332] width 16 height 16
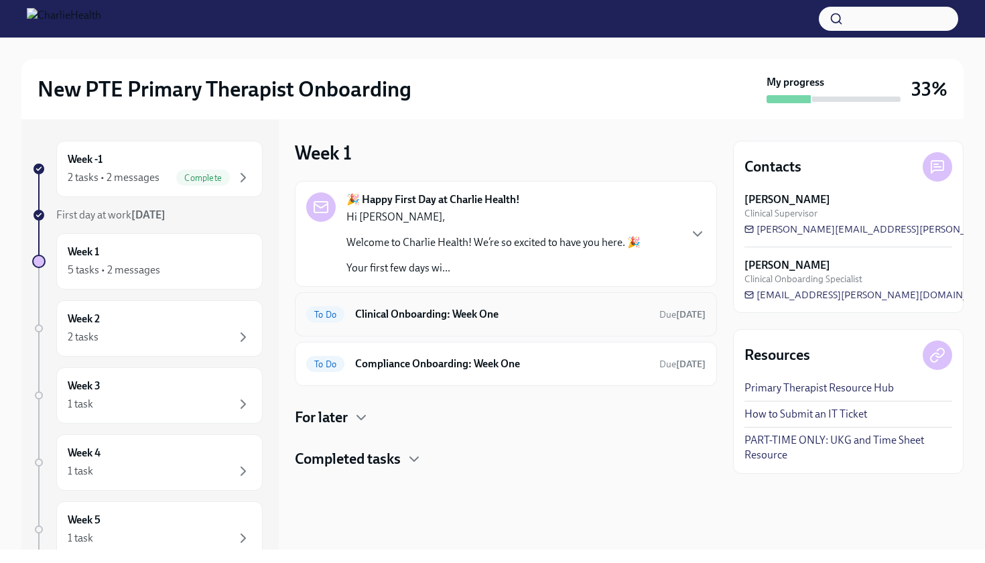
scroll to position [0, 0]
click at [363, 423] on icon "button" at bounding box center [361, 417] width 16 height 16
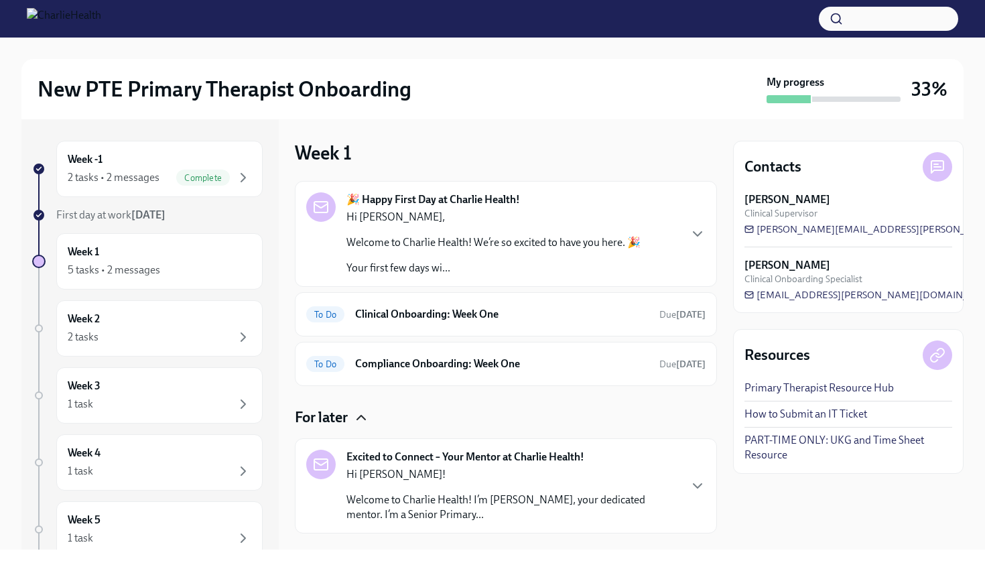
click at [372, 415] on div "For later" at bounding box center [506, 417] width 422 height 20
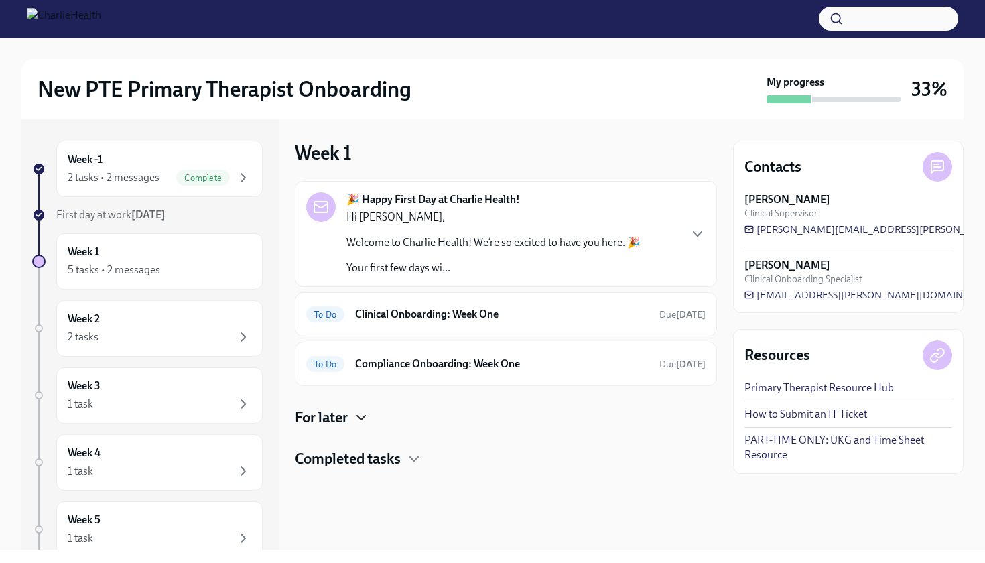
click at [372, 413] on div "For later" at bounding box center [506, 417] width 422 height 20
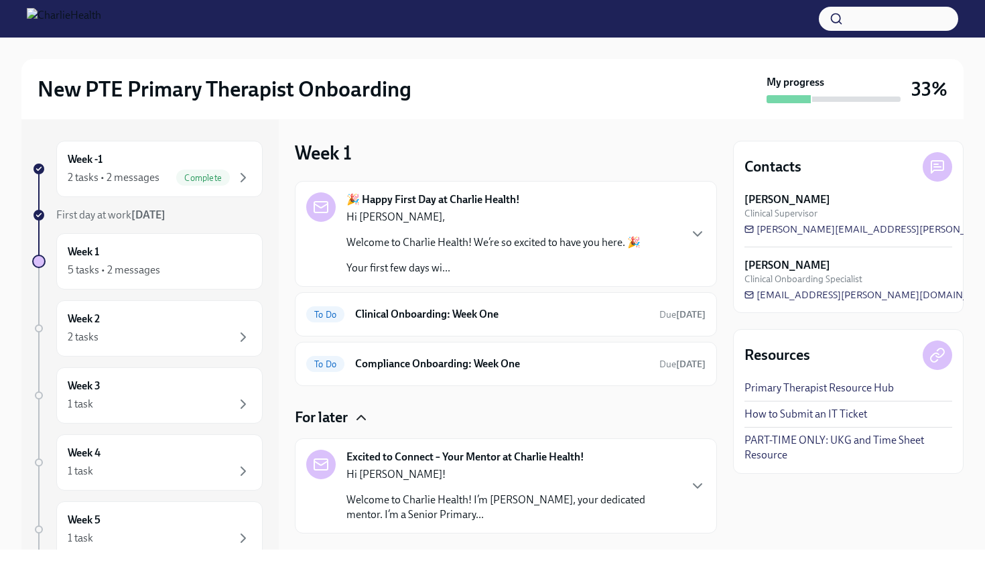
click at [372, 413] on div "For later" at bounding box center [506, 417] width 422 height 20
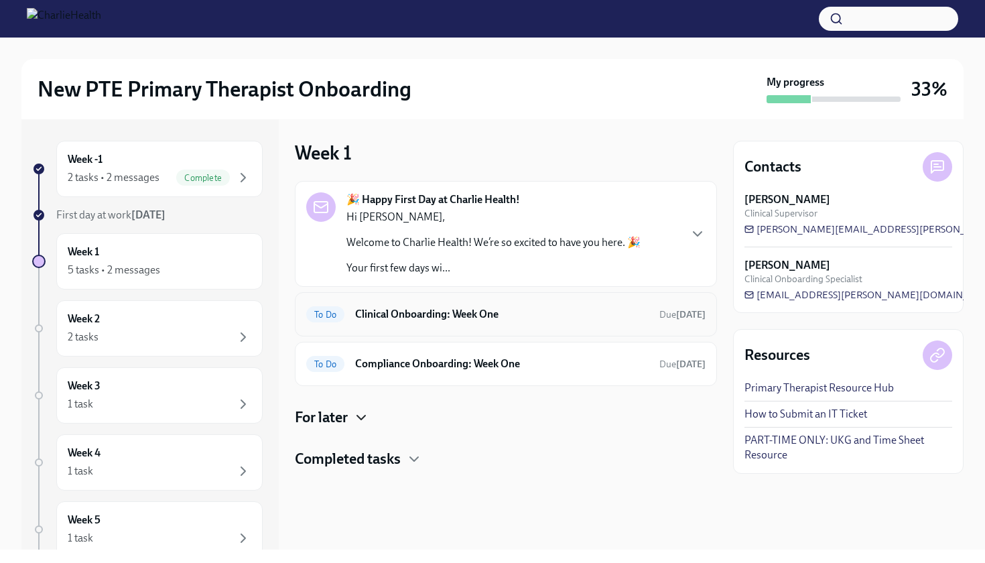
click at [491, 325] on div "To Do Clinical Onboarding: Week One Due in 4 days" at bounding box center [506, 314] width 422 height 44
click at [701, 230] on icon "button" at bounding box center [697, 234] width 16 height 16
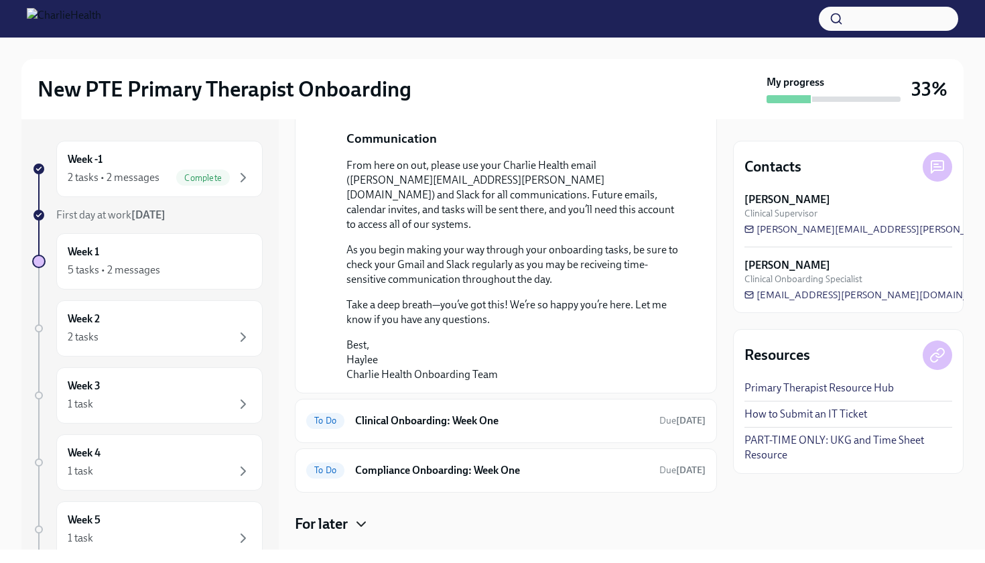
scroll to position [872, 0]
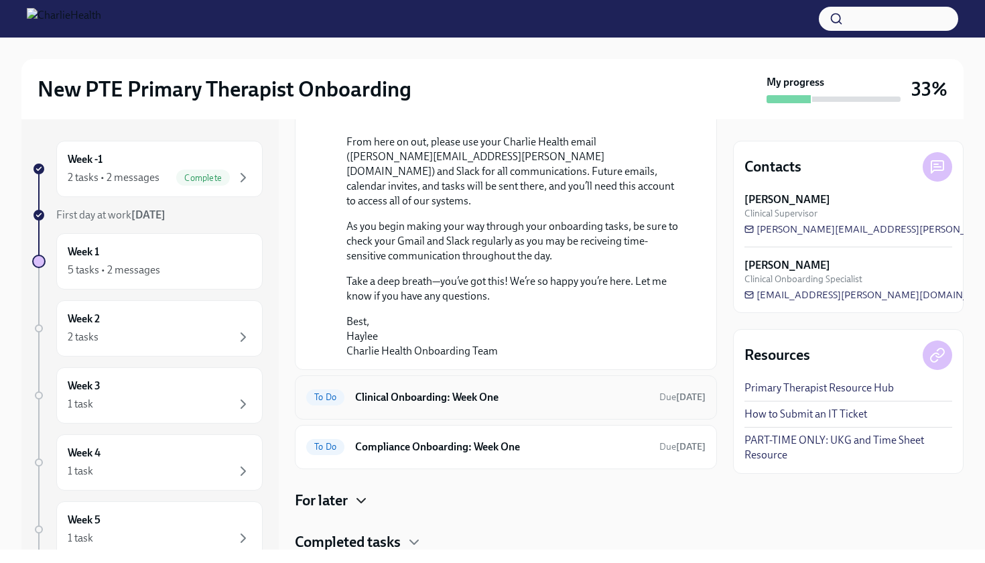
click at [558, 390] on h6 "Clinical Onboarding: Week One" at bounding box center [501, 397] width 293 height 15
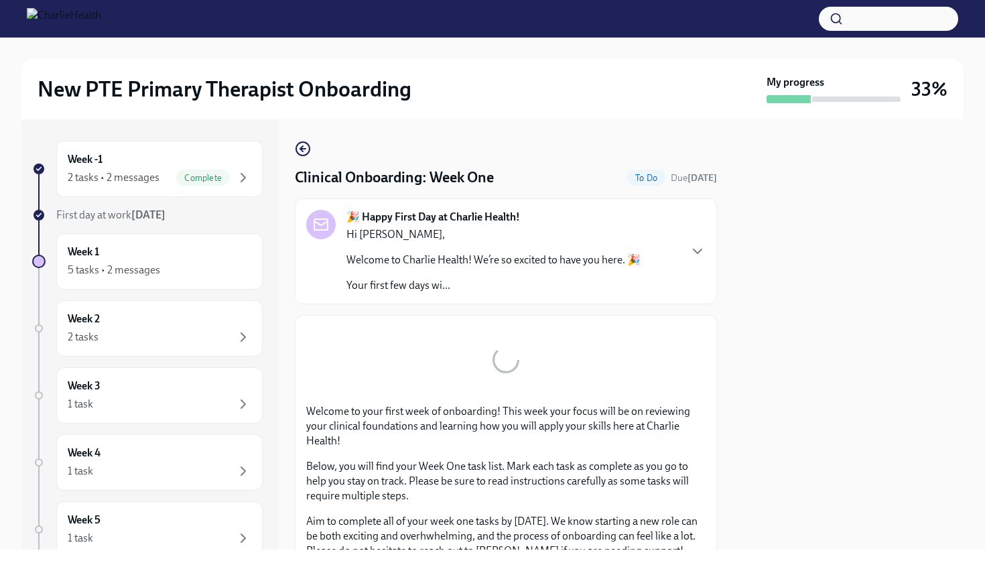
scroll to position [275, 0]
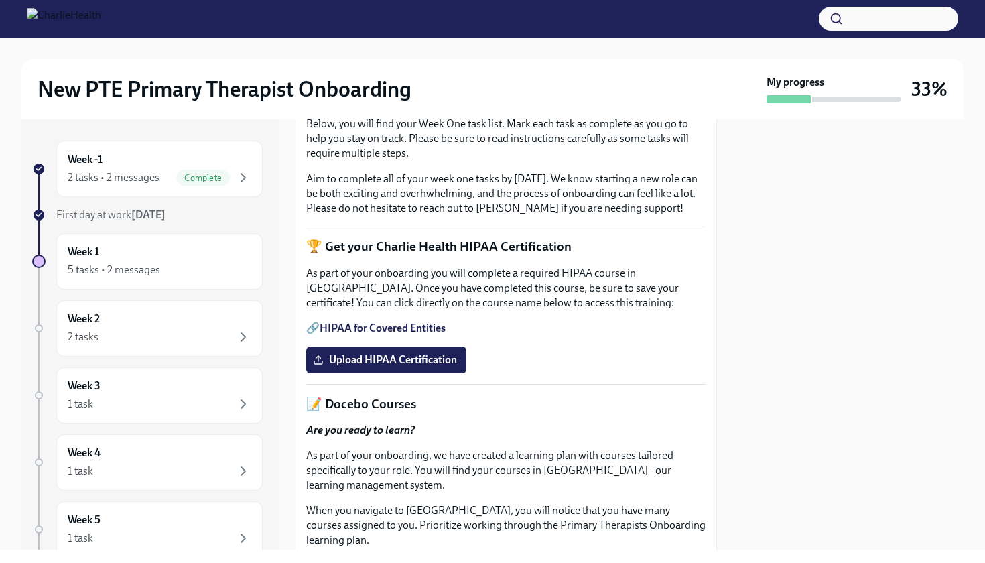
click at [405, 328] on link "HIPAA for Covered Entities" at bounding box center [383, 328] width 126 height 13
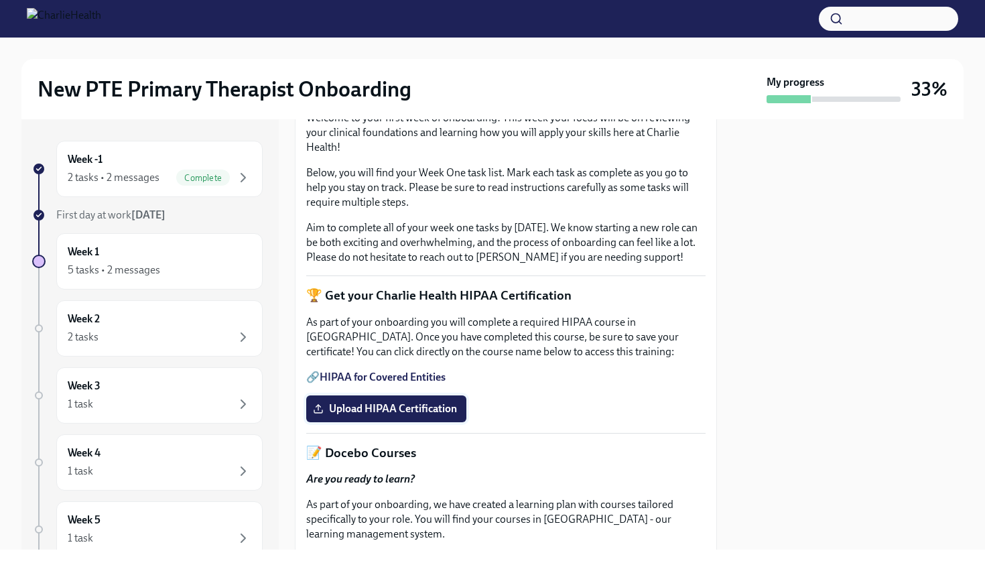
scroll to position [336, 0]
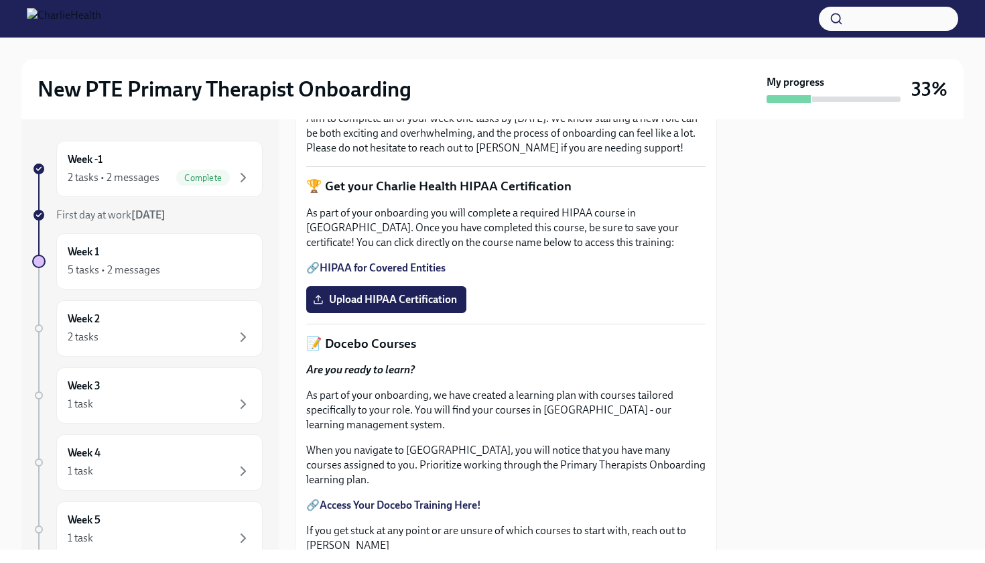
click at [377, 274] on link "HIPAA for Covered Entities" at bounding box center [383, 267] width 126 height 13
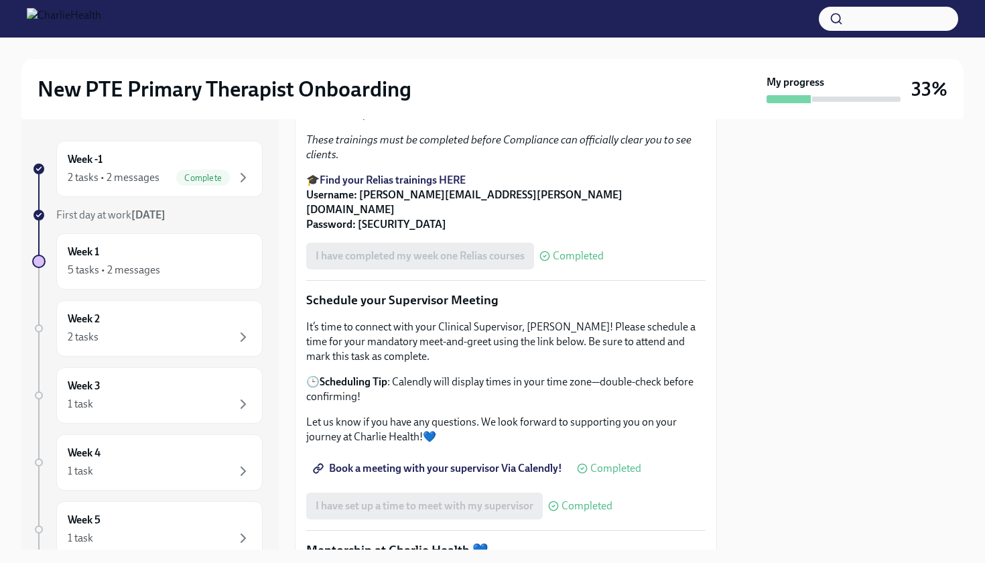
scroll to position [1038, 0]
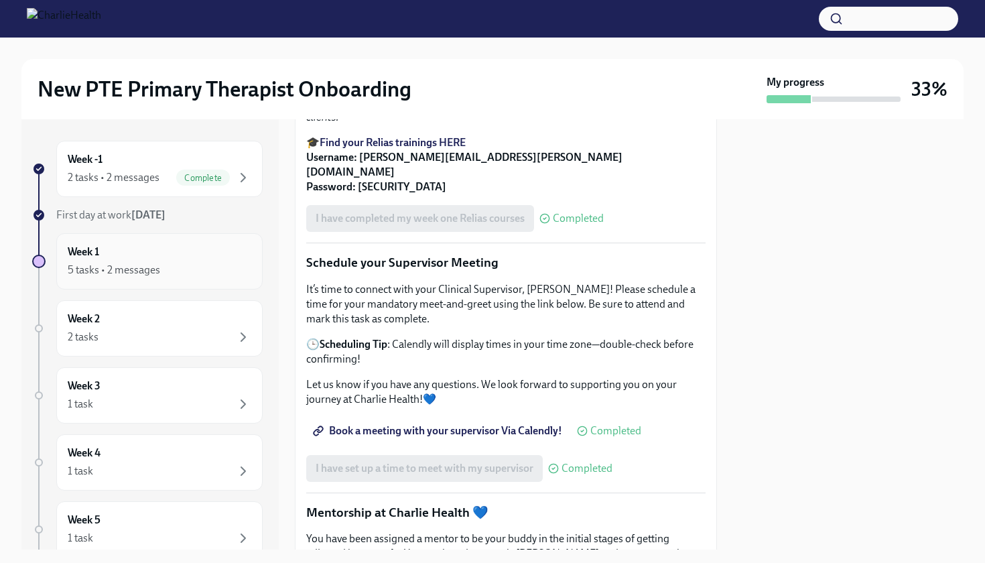
click at [200, 267] on div "5 tasks • 2 messages" at bounding box center [160, 270] width 184 height 16
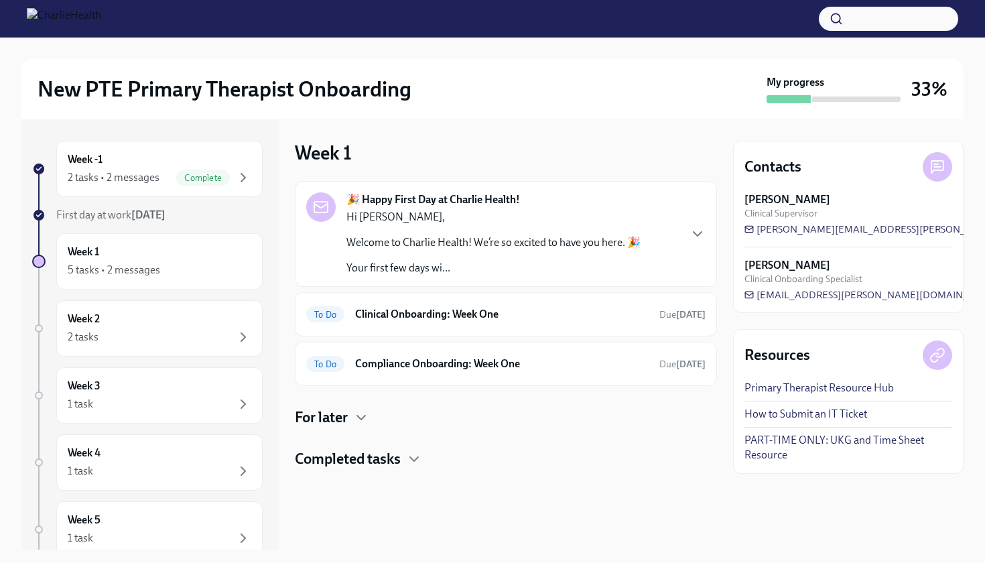
click at [346, 419] on h4 "For later" at bounding box center [321, 417] width 53 height 20
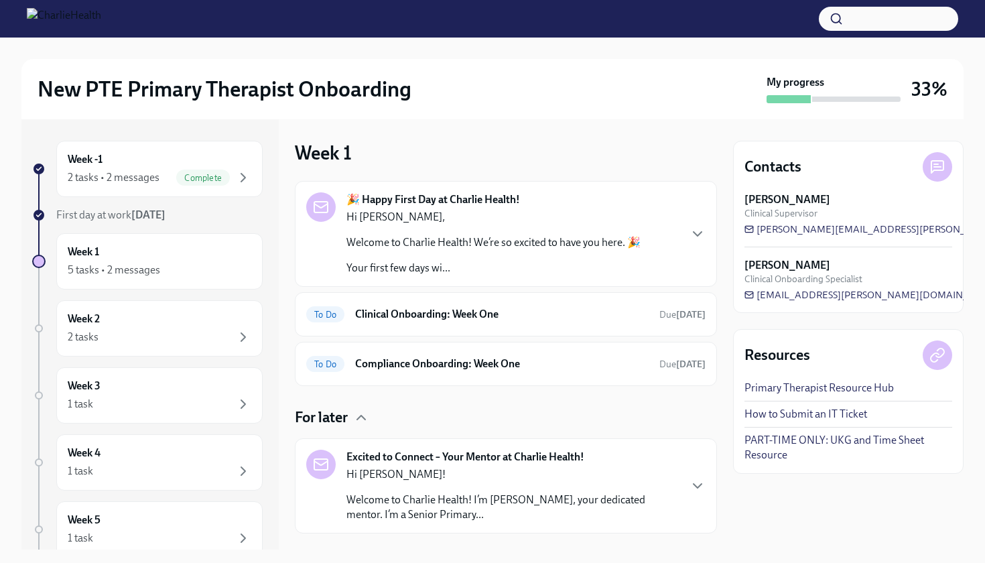
scroll to position [68, 0]
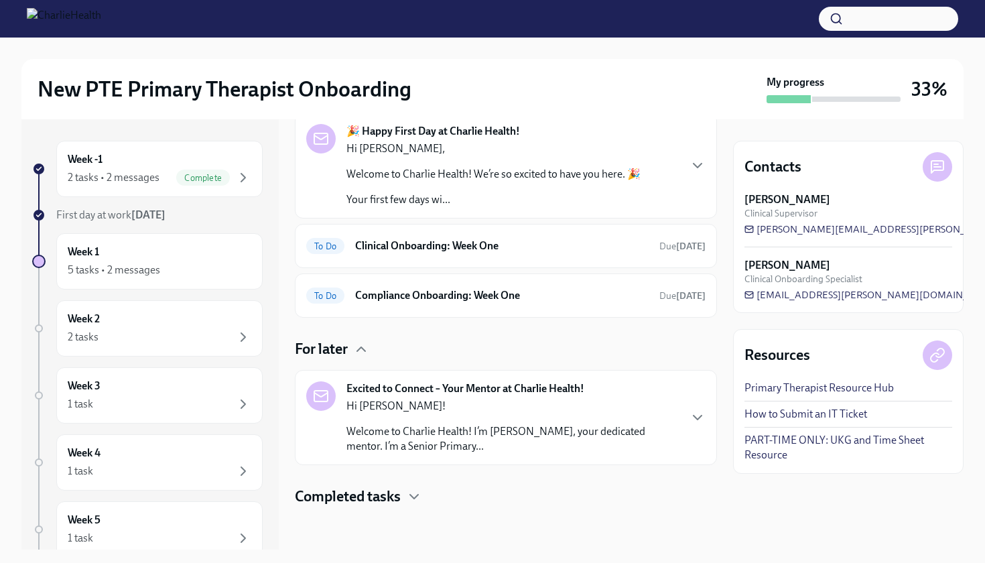
click at [435, 408] on p "Hi [PERSON_NAME]!" at bounding box center [512, 406] width 332 height 15
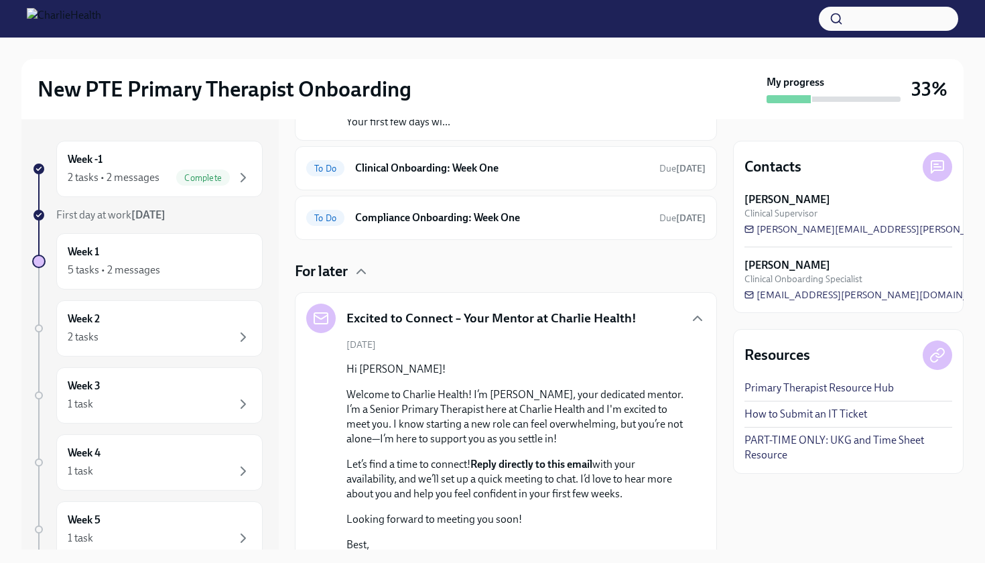
scroll to position [259, 0]
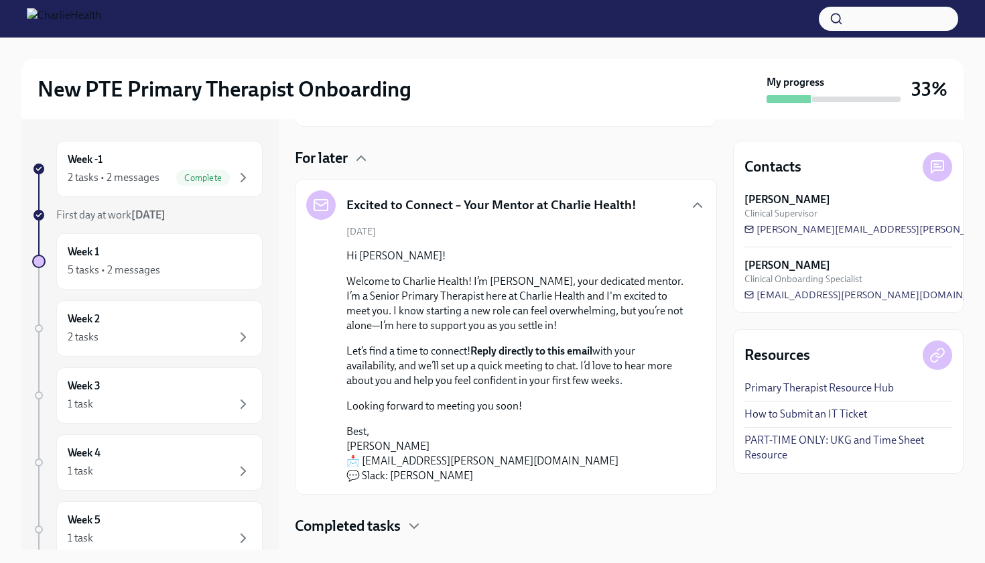
drag, startPoint x: 401, startPoint y: 218, endPoint x: 296, endPoint y: 205, distance: 106.0
click at [402, 217] on div "Excited to Connect – Your Mentor at Charlie Health!" at bounding box center [471, 204] width 330 height 29
click at [297, 207] on div "Excited to Connect – Your Mentor at Charlie Health! [DATE] Hi [PERSON_NAME]! We…" at bounding box center [506, 337] width 422 height 316
click at [322, 208] on icon at bounding box center [321, 205] width 16 height 16
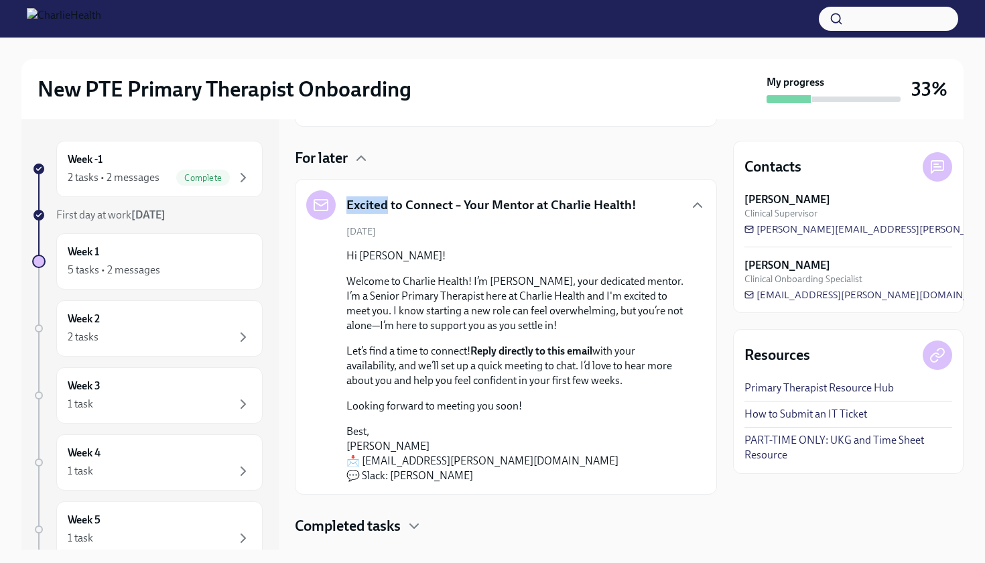
click at [342, 210] on div "Excited to Connect – Your Mentor at Charlie Health!" at bounding box center [471, 204] width 330 height 29
click at [480, 353] on strong "Reply directly to this email" at bounding box center [531, 350] width 122 height 13
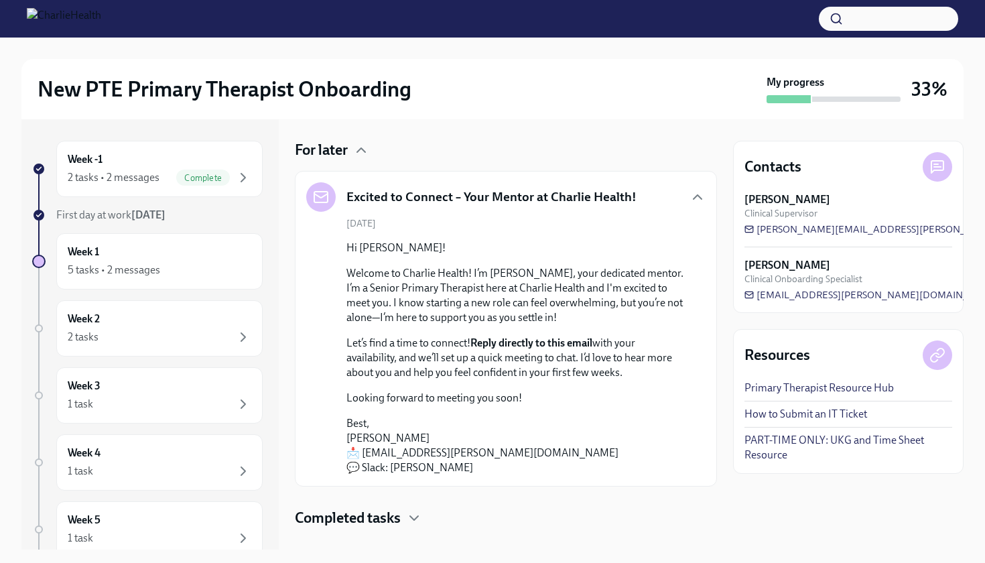
scroll to position [218, 0]
